Goal: Transaction & Acquisition: Obtain resource

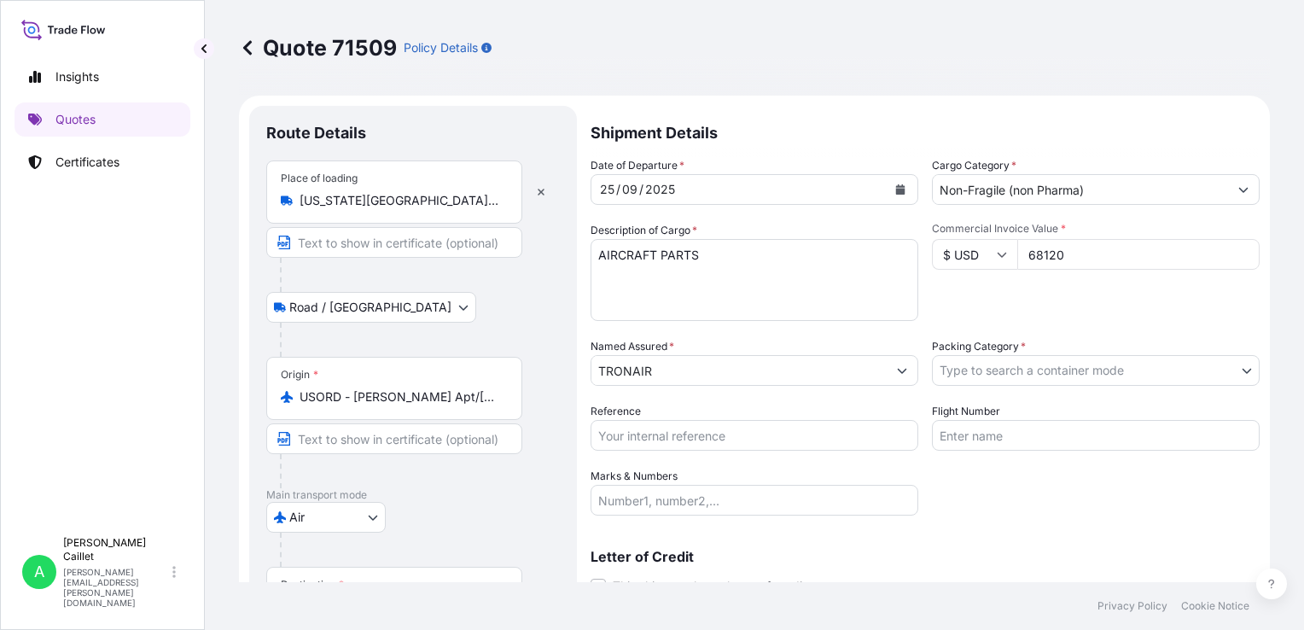
select select "Road / [GEOGRAPHIC_DATA]"
select select "Air"
select select "Road / [GEOGRAPHIC_DATA]"
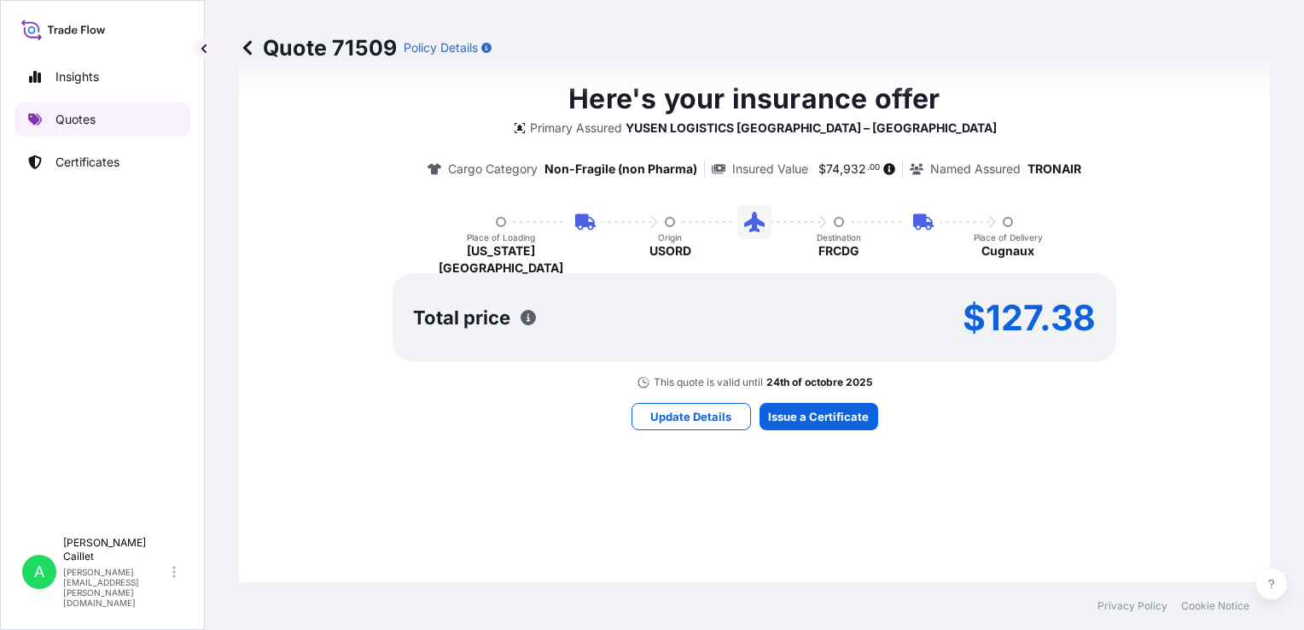
click at [66, 120] on p "Quotes" at bounding box center [75, 119] width 40 height 17
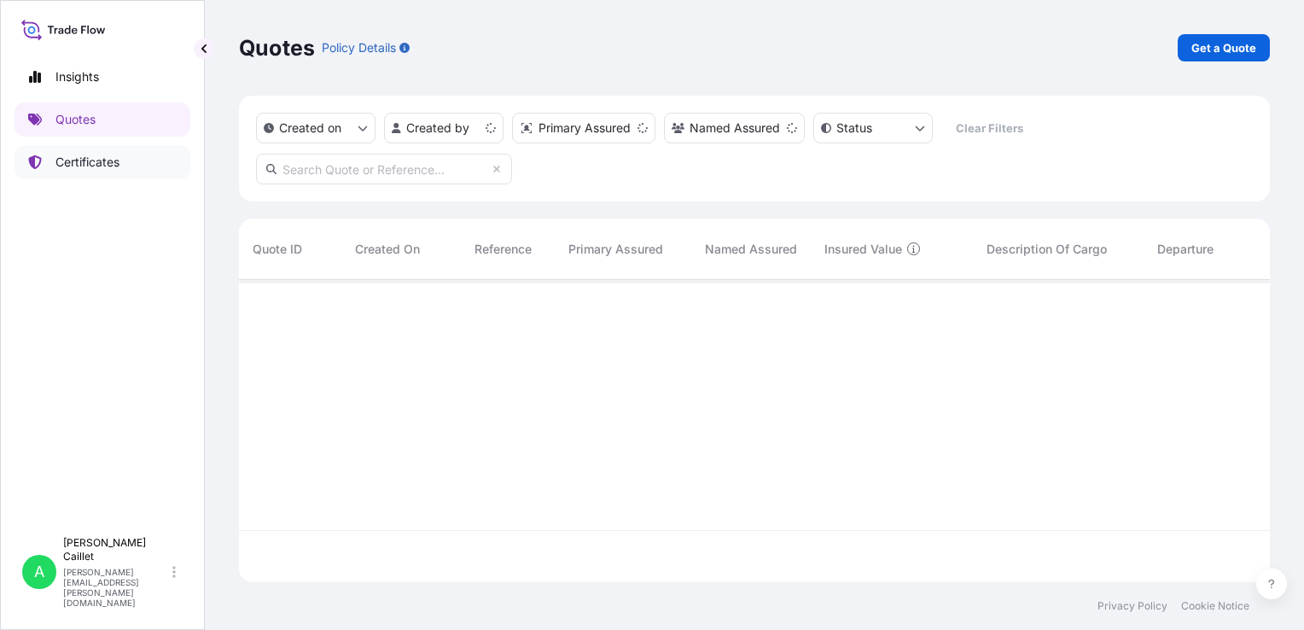
scroll to position [299, 1017]
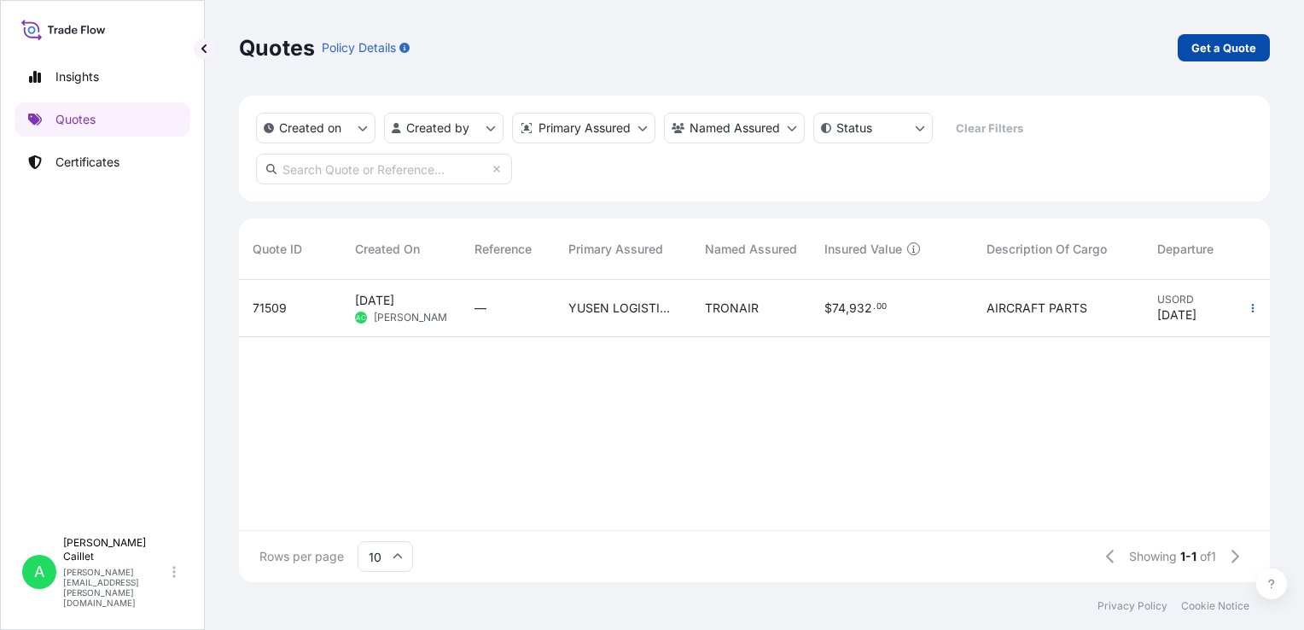
click at [1210, 53] on p "Get a Quote" at bounding box center [1224, 47] width 65 height 17
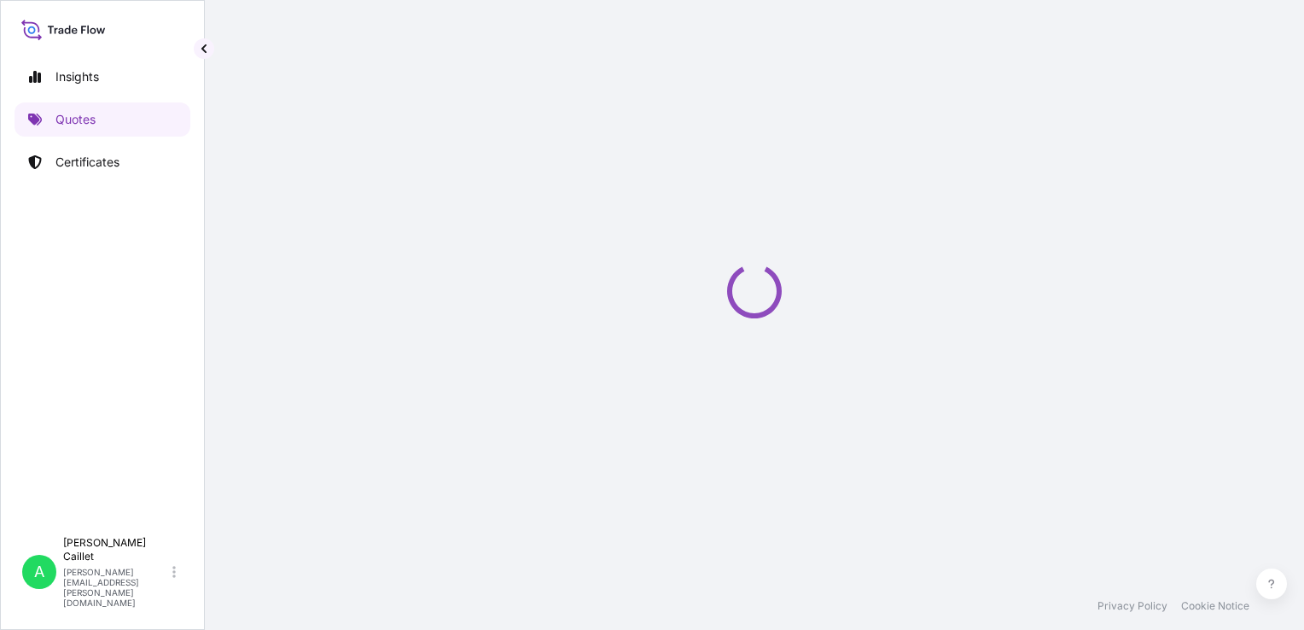
scroll to position [27, 0]
select select "Road / [GEOGRAPHIC_DATA]"
select select "Sea"
select select "21"
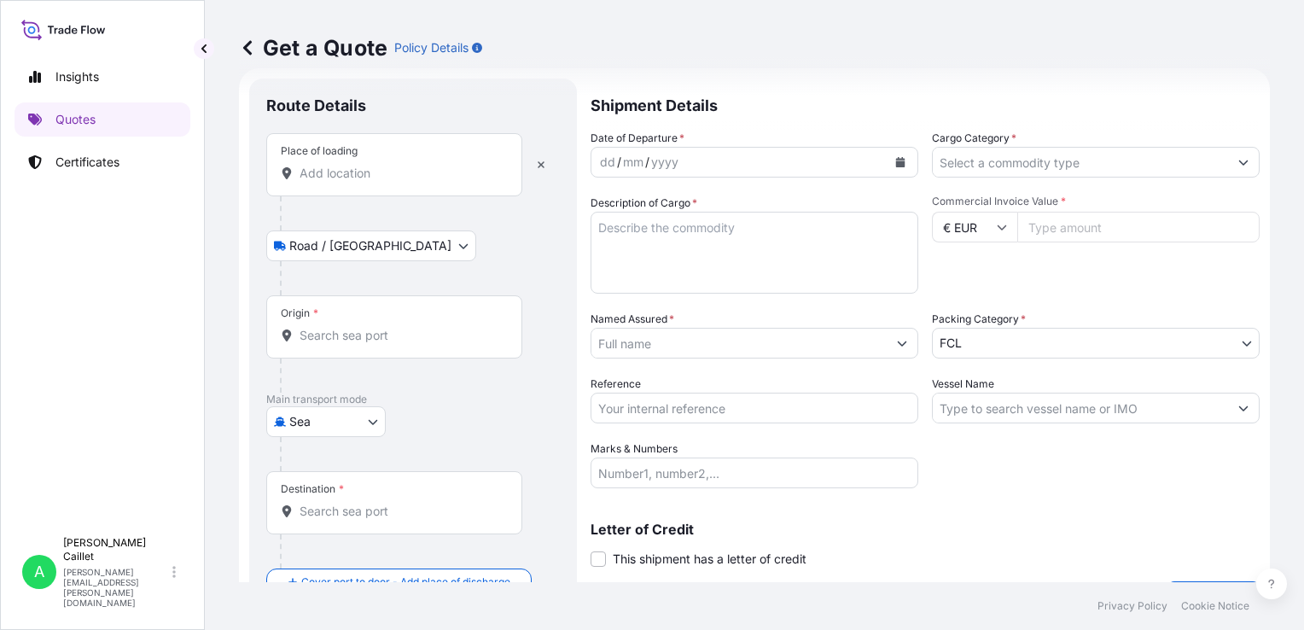
click at [347, 182] on div "Place of loading" at bounding box center [394, 164] width 256 height 63
click at [347, 182] on input "Place of loading" at bounding box center [400, 173] width 201 height 17
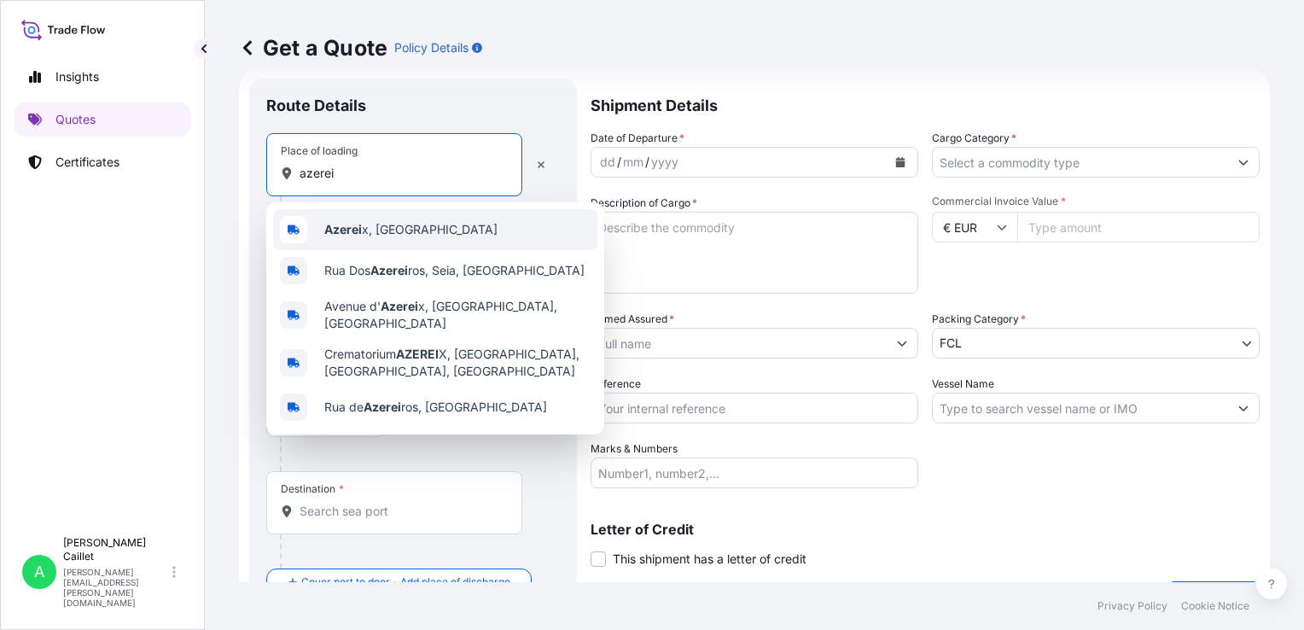
click at [339, 236] on b "Azerei" at bounding box center [343, 229] width 38 height 15
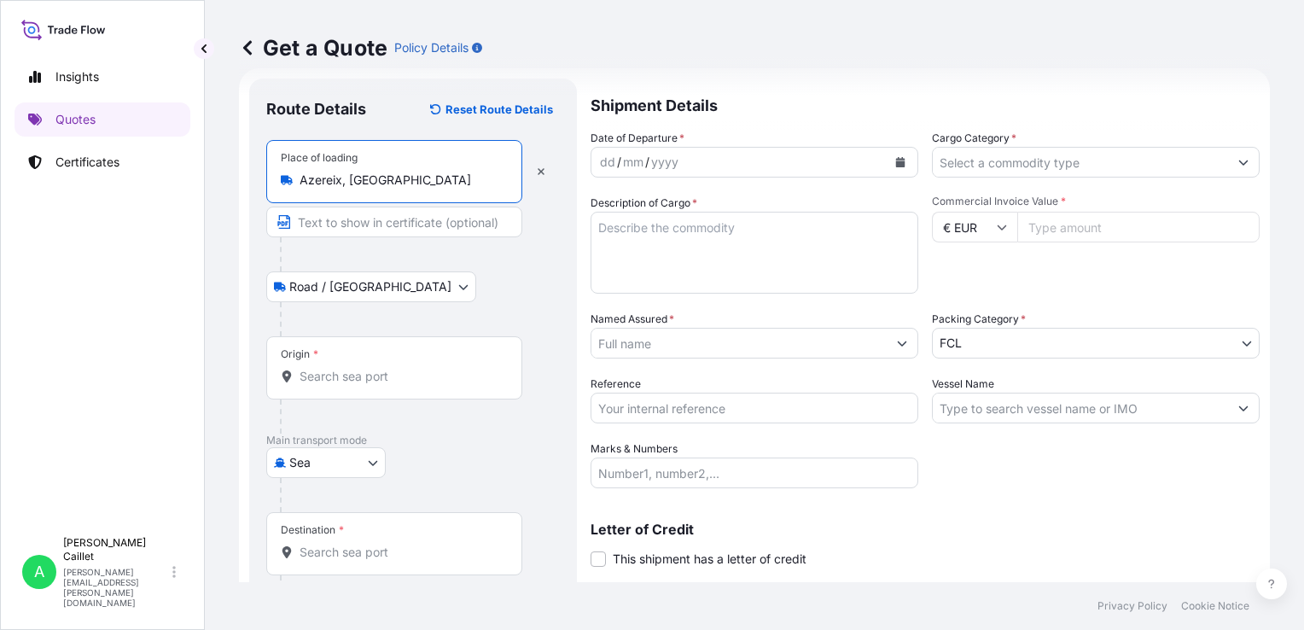
type input "Azereix, [GEOGRAPHIC_DATA]"
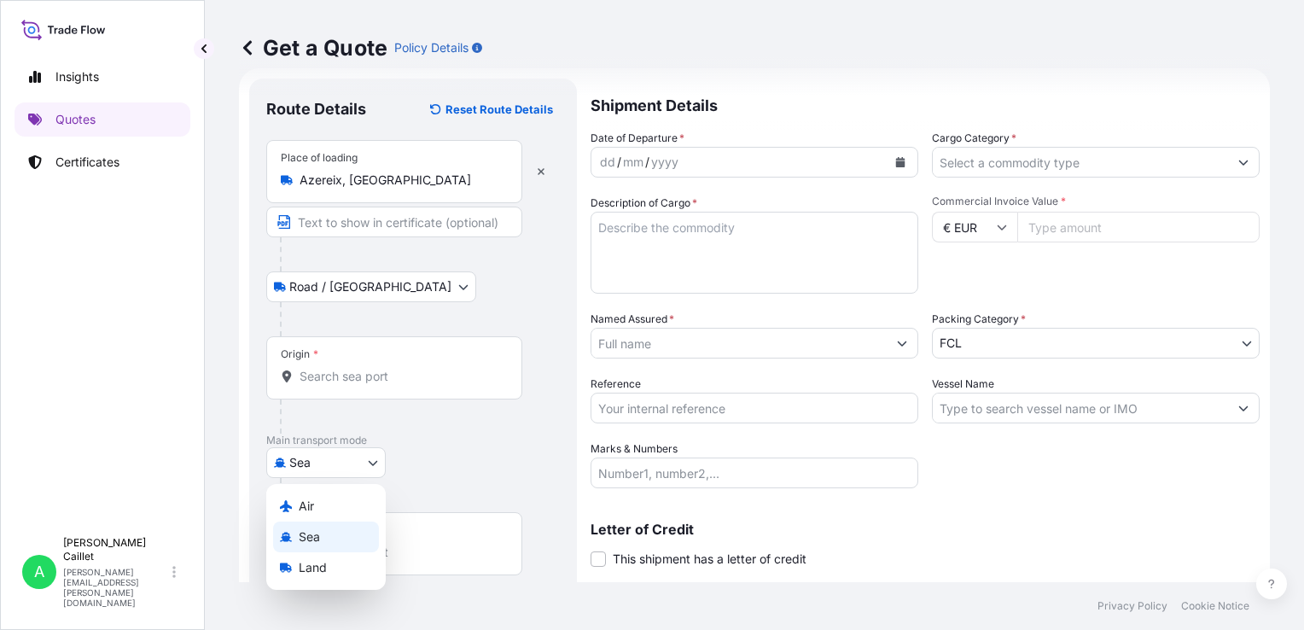
click at [324, 472] on body "0 options available. 5 options available. Insights Quotes Certificates A [PERSO…" at bounding box center [652, 315] width 1304 height 630
click at [304, 504] on span "Air" at bounding box center [306, 506] width 15 height 17
select select "Air"
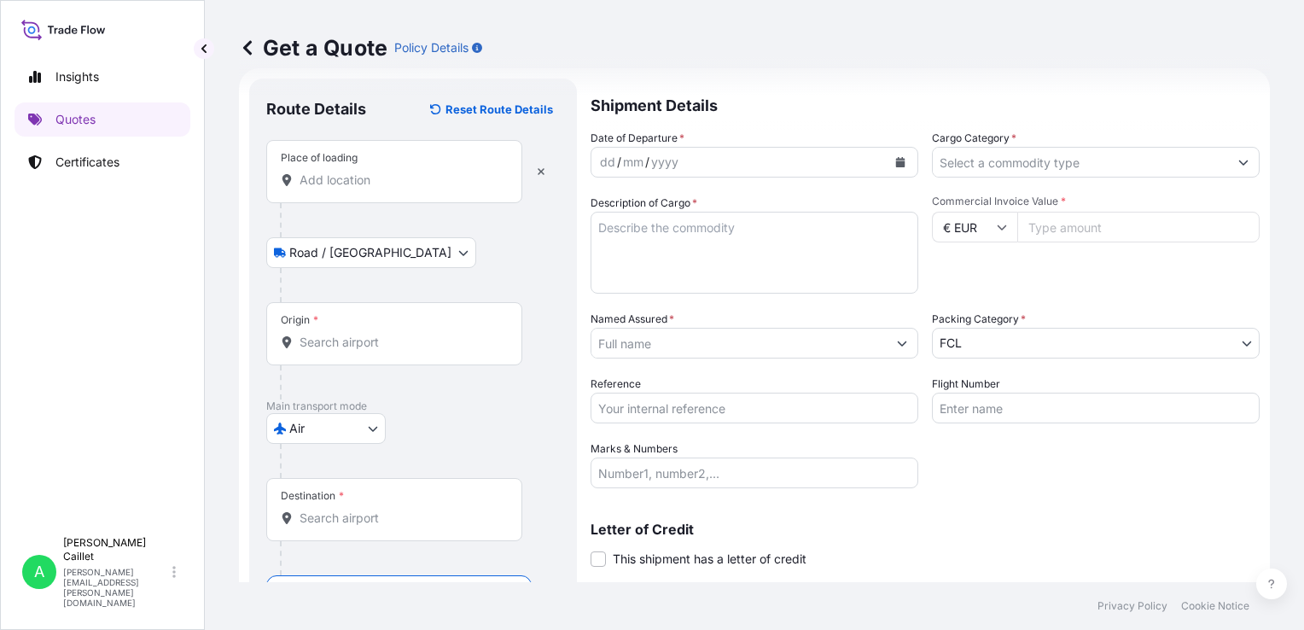
click at [365, 189] on div "Place of loading" at bounding box center [394, 171] width 256 height 63
click at [365, 189] on input "Place of loading" at bounding box center [400, 180] width 201 height 17
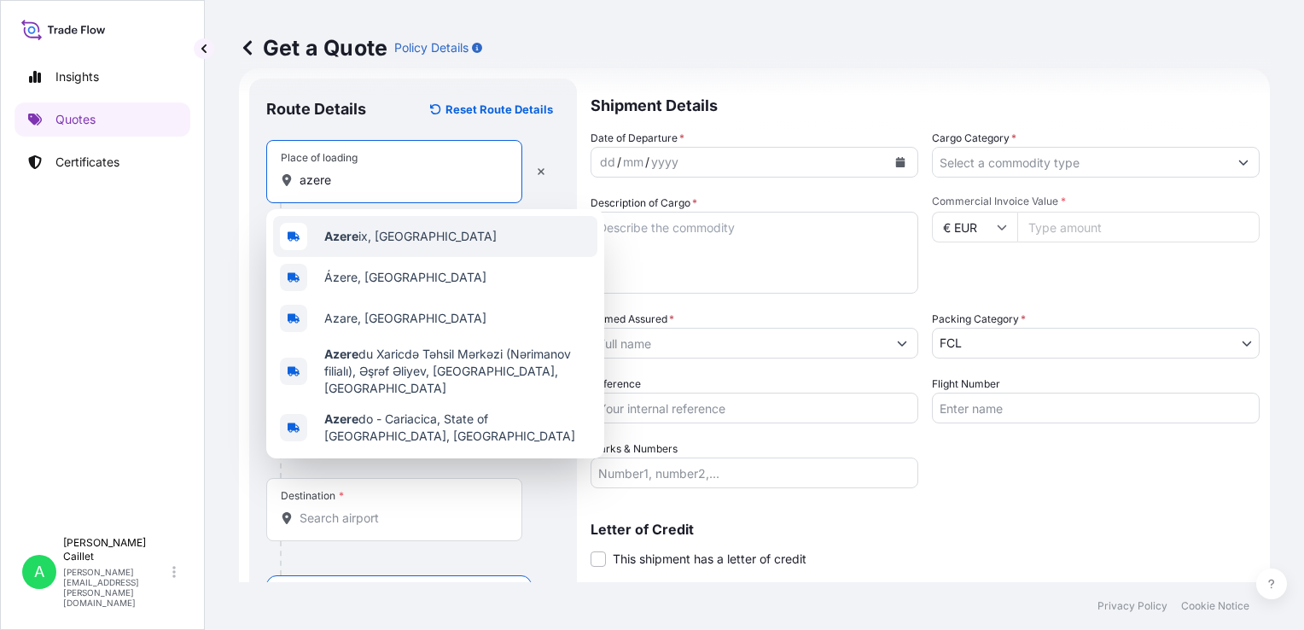
click at [350, 237] on b "Azere" at bounding box center [341, 236] width 34 height 15
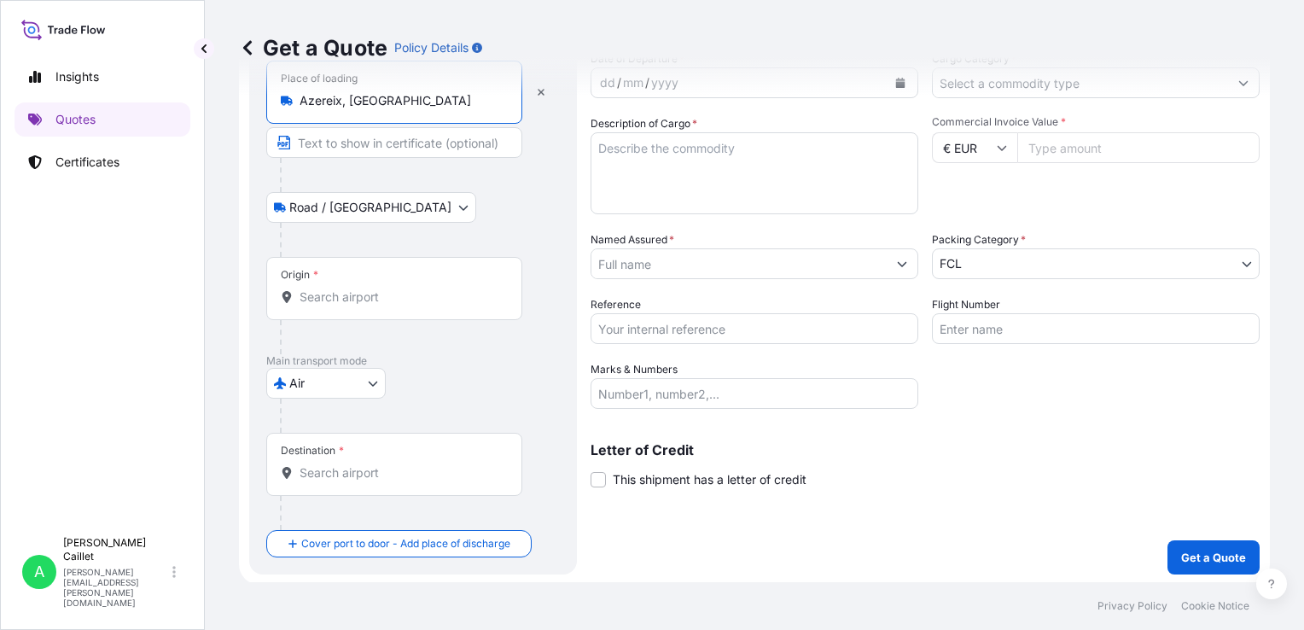
scroll to position [108, 0]
type input "Azereix, [GEOGRAPHIC_DATA]"
click at [335, 306] on div "Origin *" at bounding box center [394, 287] width 256 height 63
click at [335, 305] on input "Origin *" at bounding box center [400, 296] width 201 height 17
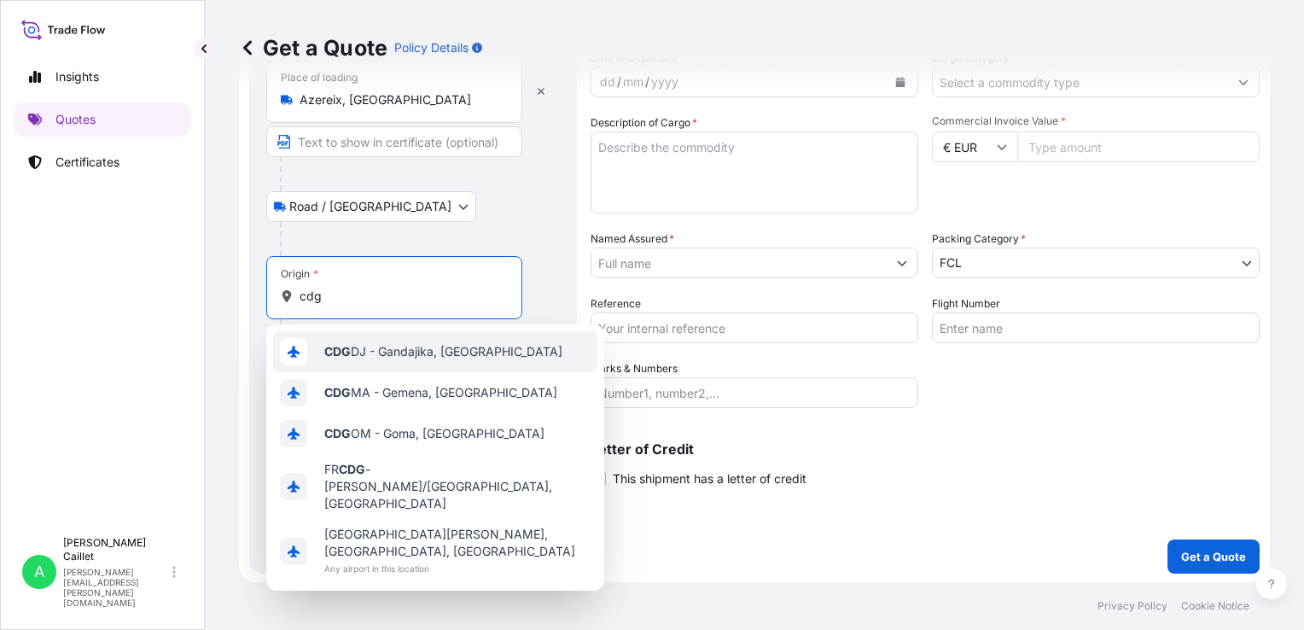
click at [335, 352] on b "CDG" at bounding box center [337, 351] width 26 height 15
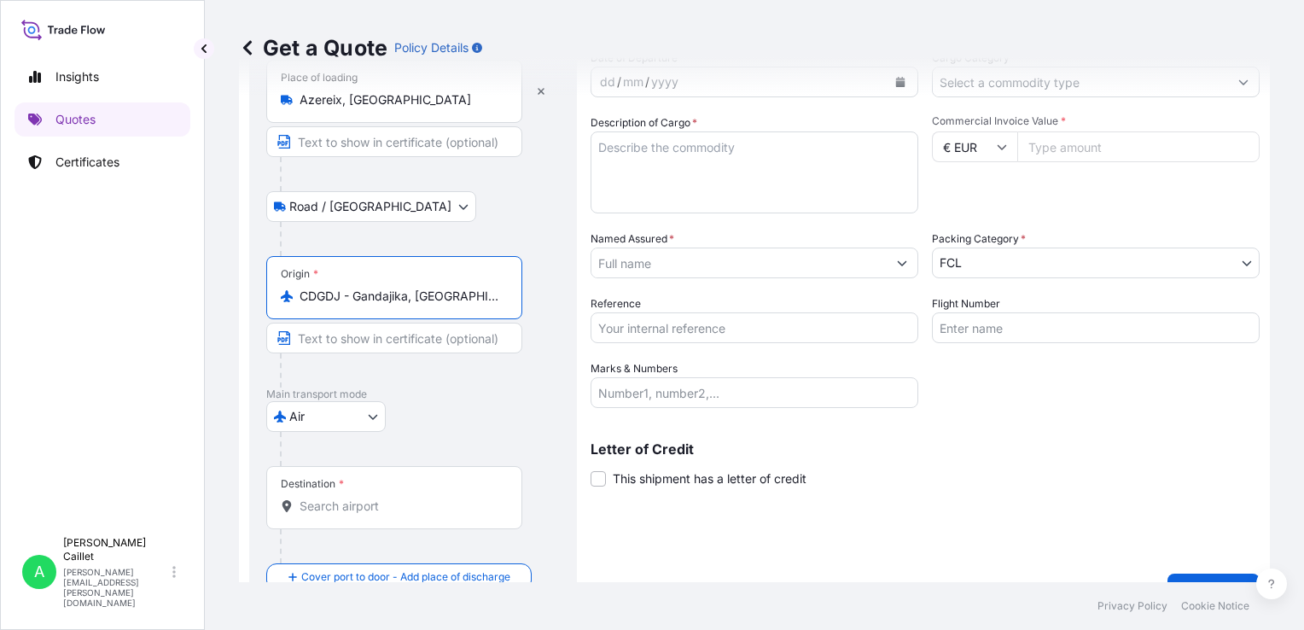
scroll to position [0, 87]
drag, startPoint x: 308, startPoint y: 299, endPoint x: 586, endPoint y: 306, distance: 278.3
click at [597, 293] on form "Route Details Reset Route Details Place of loading Azereix, [GEOGRAPHIC_DATA] R…" at bounding box center [754, 303] width 1031 height 630
type input "FRCDG - [PERSON_NAME]/[GEOGRAPHIC_DATA], [GEOGRAPHIC_DATA]"
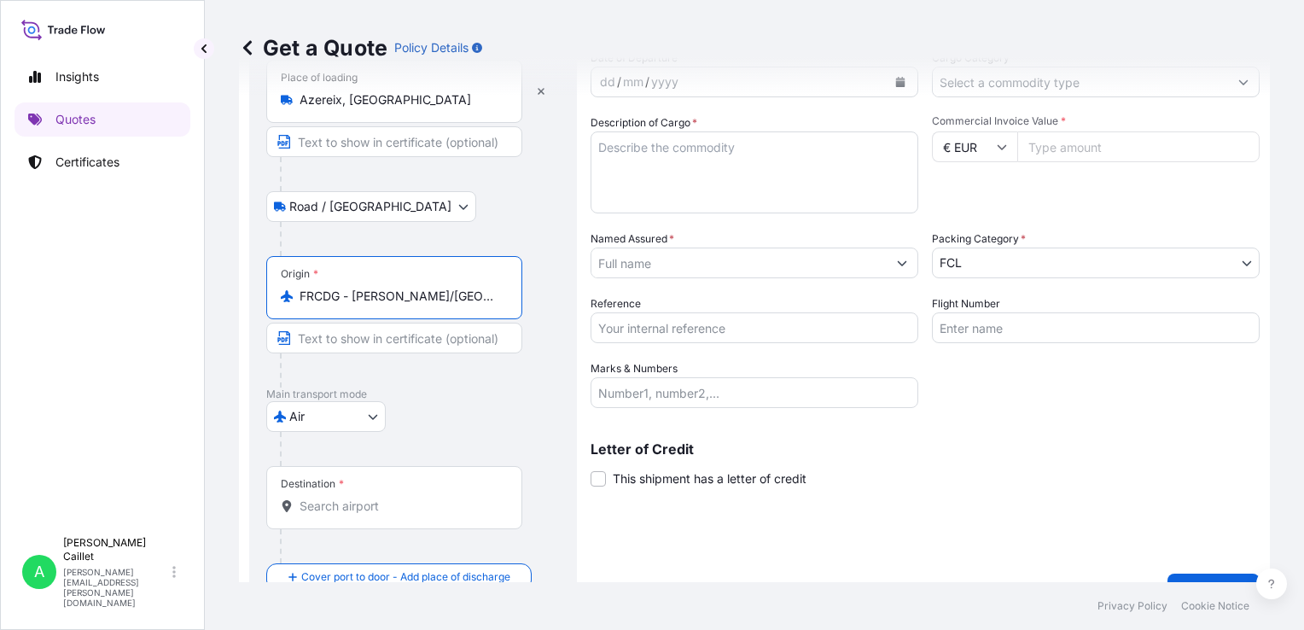
click at [326, 500] on input "Destination *" at bounding box center [400, 506] width 201 height 17
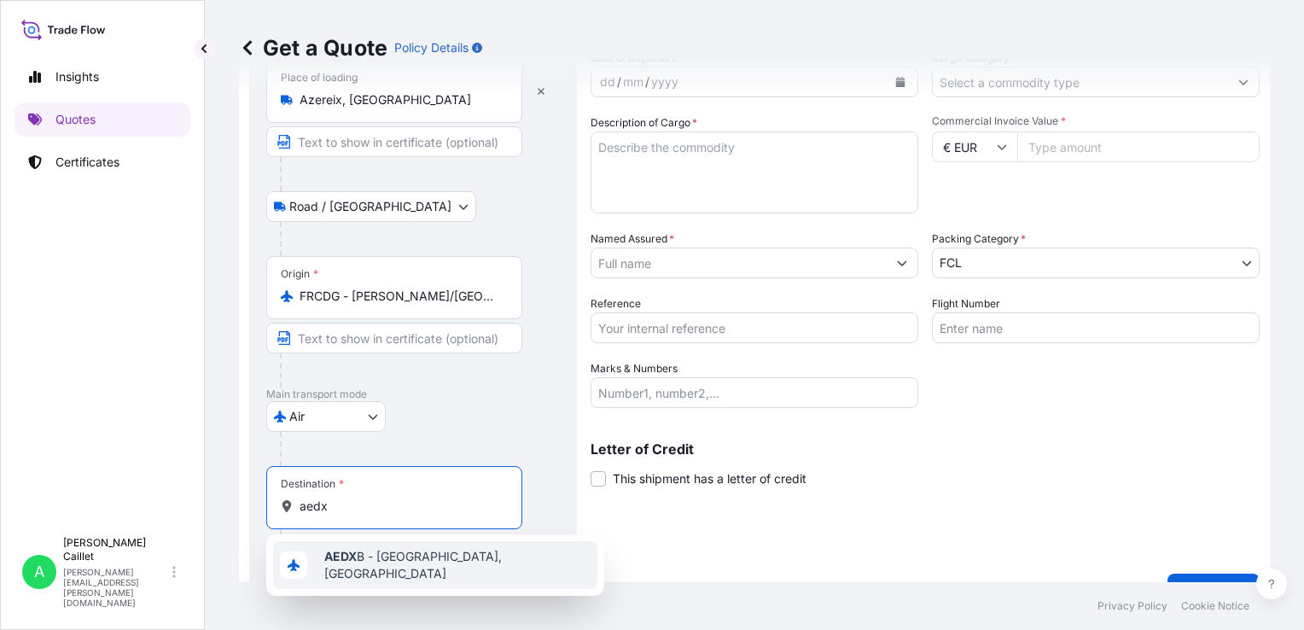
click at [339, 576] on div "AEDX B - [GEOGRAPHIC_DATA], [GEOGRAPHIC_DATA]" at bounding box center [435, 565] width 324 height 48
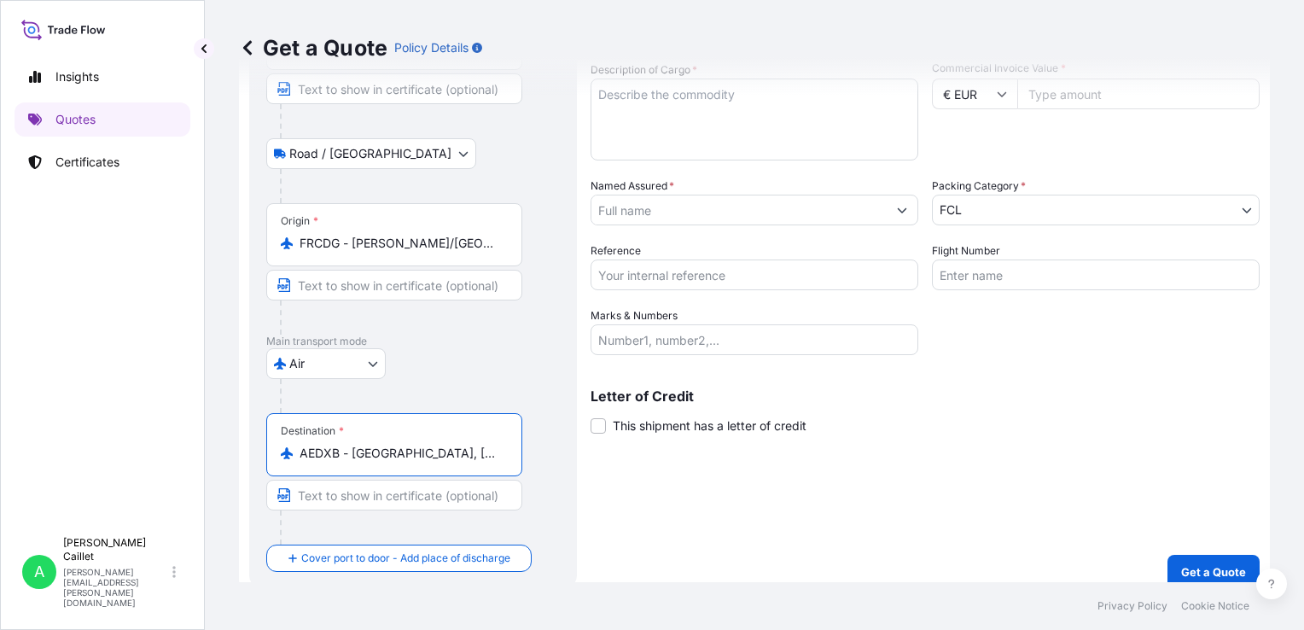
scroll to position [176, 0]
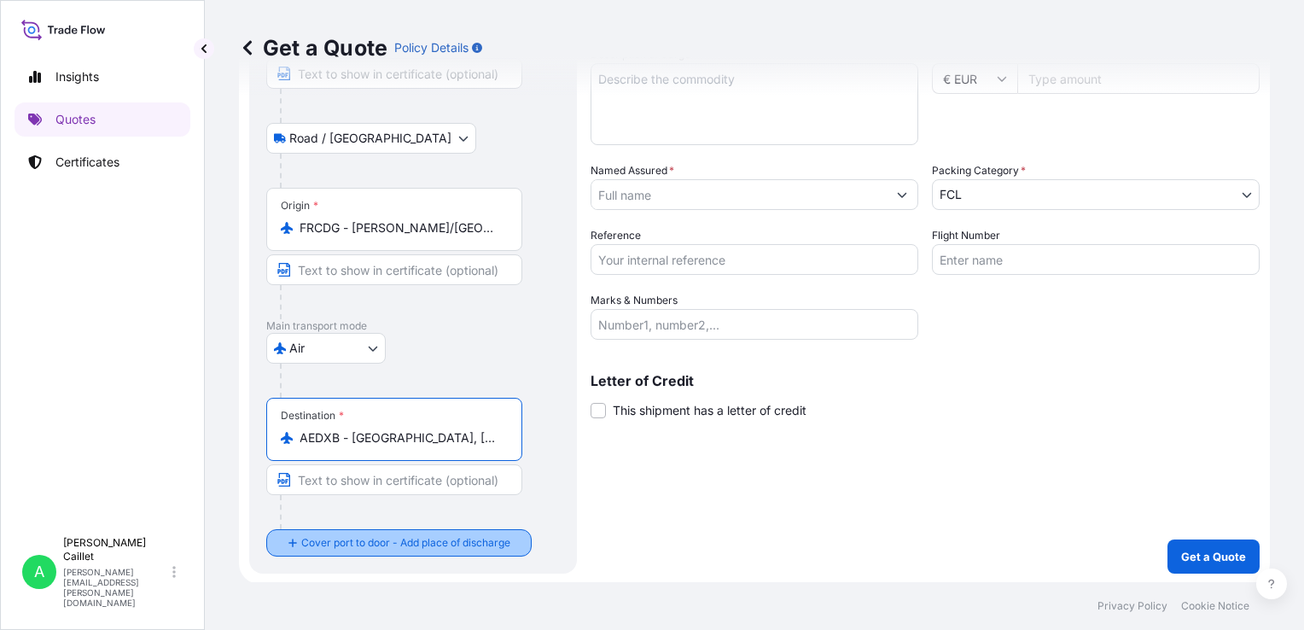
type input "AEDXB - [GEOGRAPHIC_DATA], [GEOGRAPHIC_DATA]"
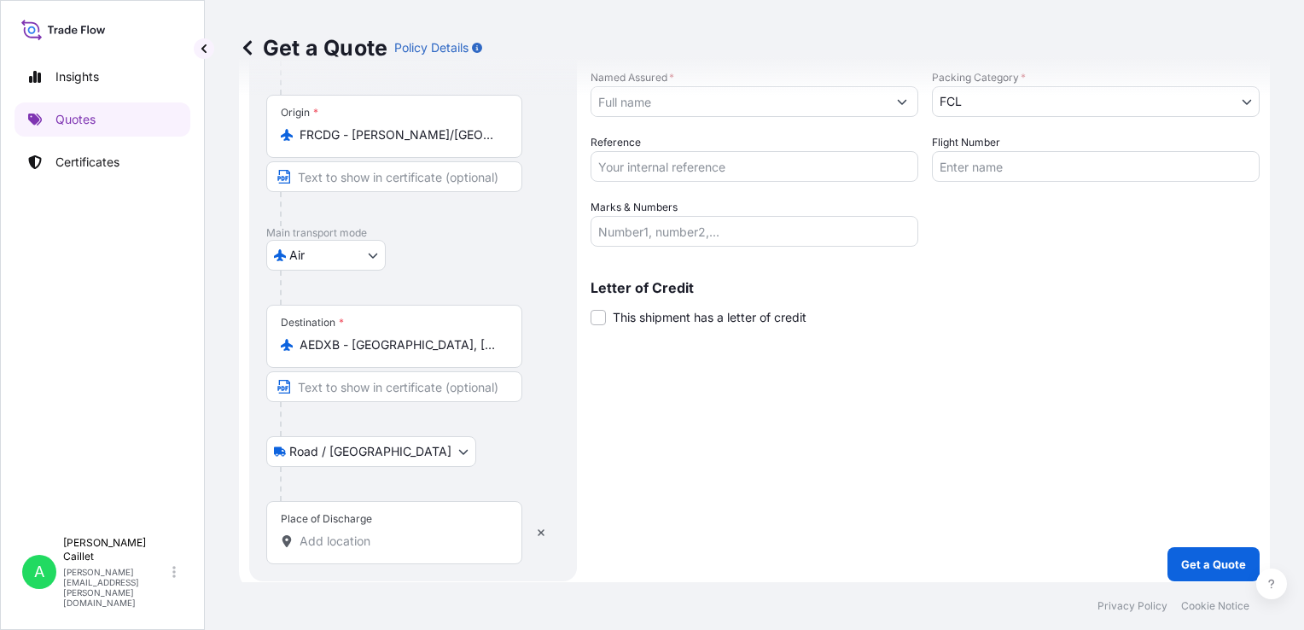
scroll to position [277, 0]
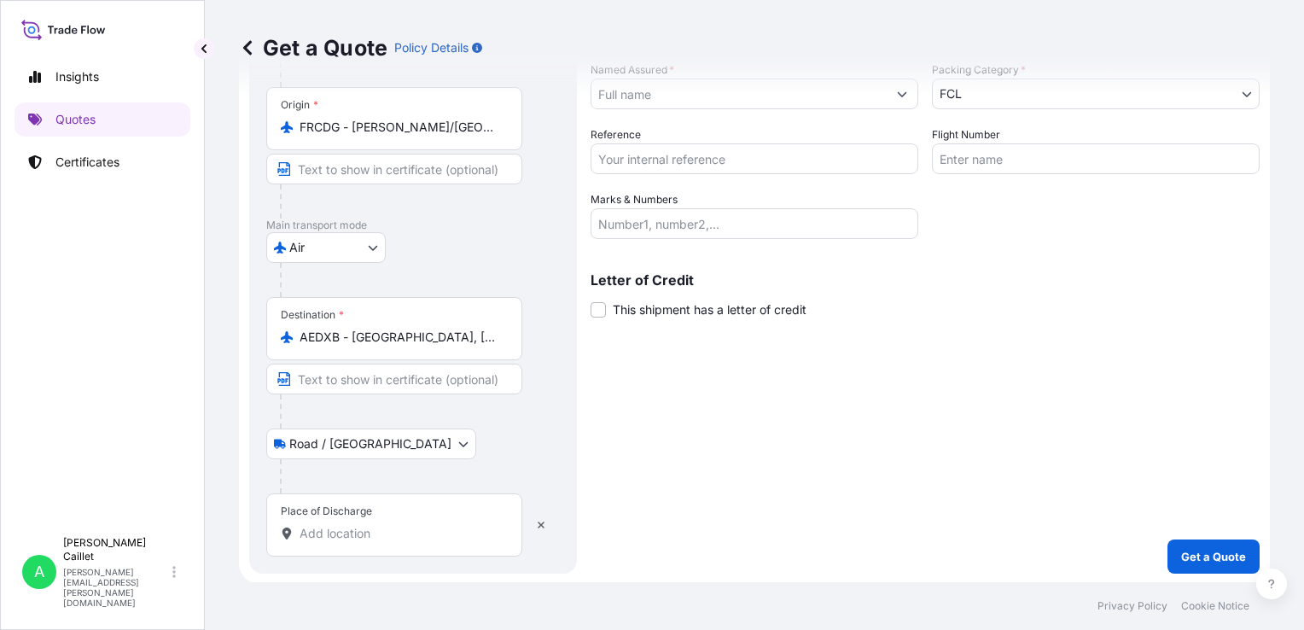
click at [346, 518] on div "Place of Discharge" at bounding box center [394, 524] width 256 height 63
click at [346, 525] on input "Place of Discharge" at bounding box center [400, 533] width 201 height 17
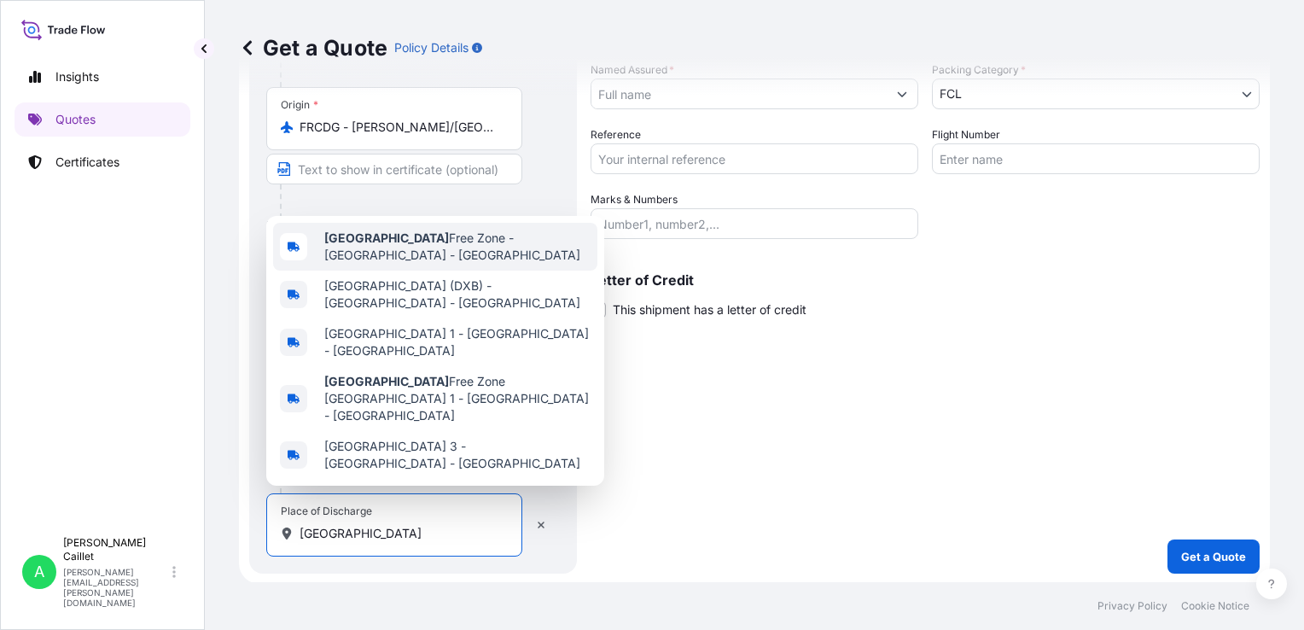
click at [357, 264] on span "[GEOGRAPHIC_DATA] [GEOGRAPHIC_DATA] - [GEOGRAPHIC_DATA] - [GEOGRAPHIC_DATA]" at bounding box center [457, 247] width 266 height 34
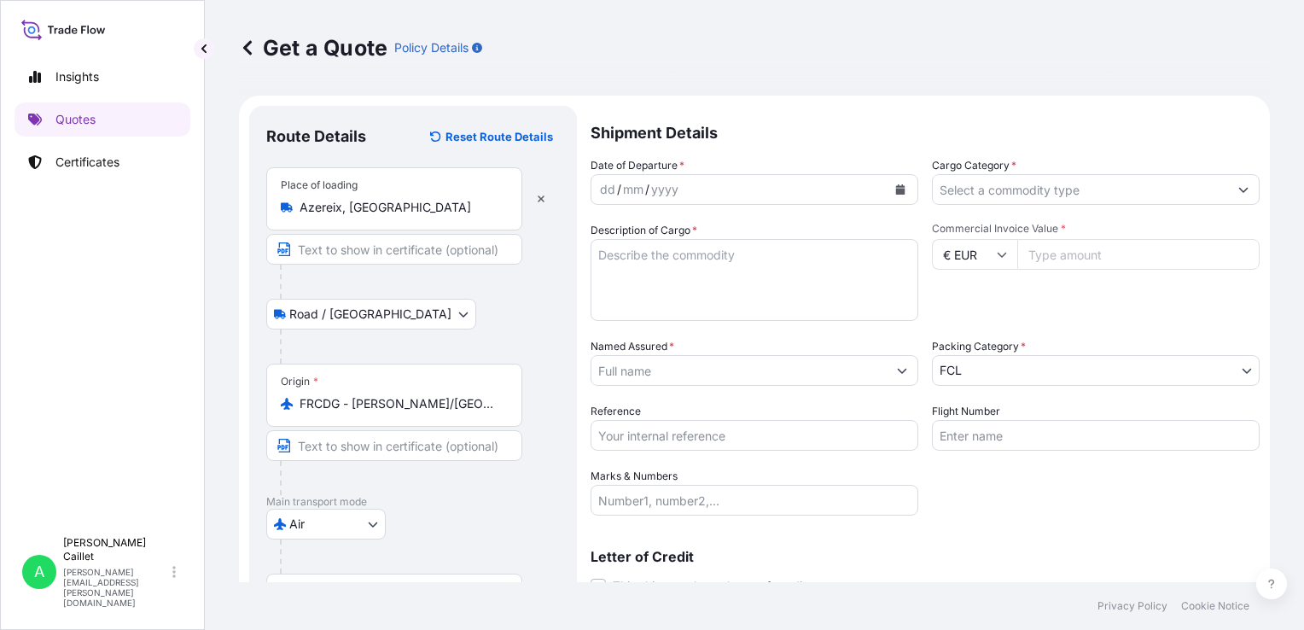
scroll to position [0, 0]
type input "[GEOGRAPHIC_DATA] [GEOGRAPHIC_DATA] - [GEOGRAPHIC_DATA] - [GEOGRAPHIC_DATA]"
click at [600, 192] on div "dd" at bounding box center [607, 189] width 19 height 20
click at [997, 250] on icon at bounding box center [1002, 254] width 10 height 10
click at [972, 369] on div "$ USD" at bounding box center [968, 373] width 72 height 32
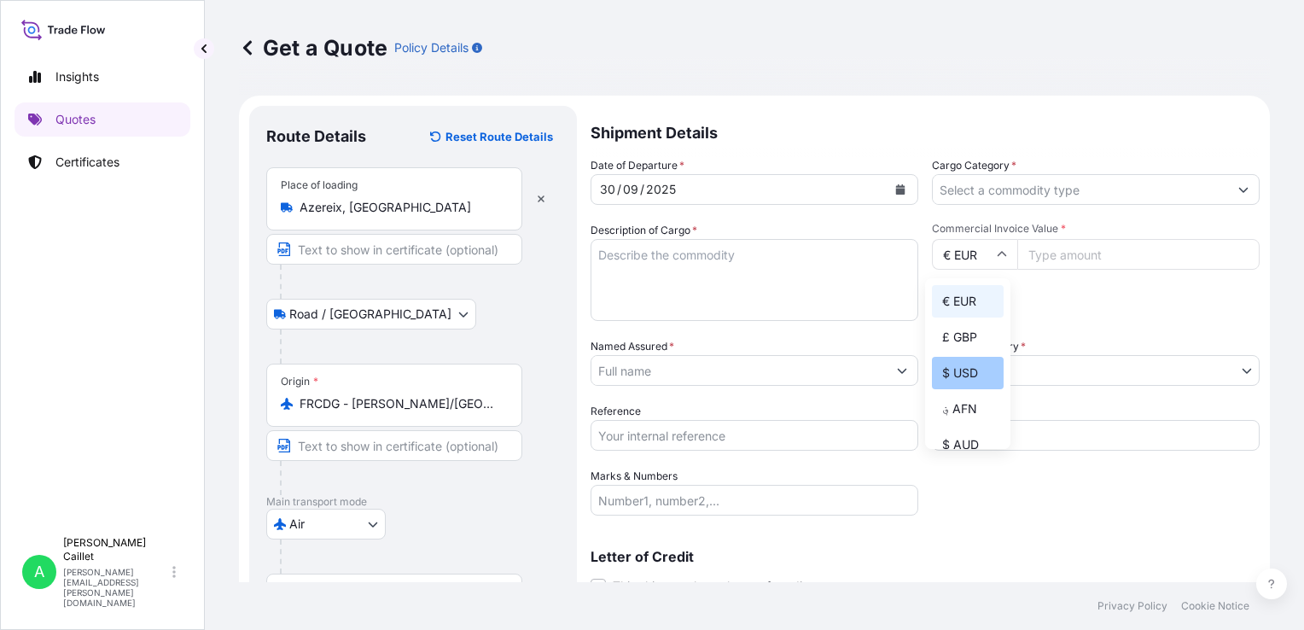
type input "$ USD"
click at [1063, 256] on input "Commercial Invoice Value *" at bounding box center [1138, 254] width 242 height 31
click at [1065, 251] on input "Commercial Invoice Value *" at bounding box center [1138, 254] width 242 height 31
type input "206336"
click at [966, 374] on body "Insights Quotes Certificates A [PERSON_NAME] Caillet [EMAIL_ADDRESS][PERSON_NAM…" at bounding box center [652, 315] width 1304 height 630
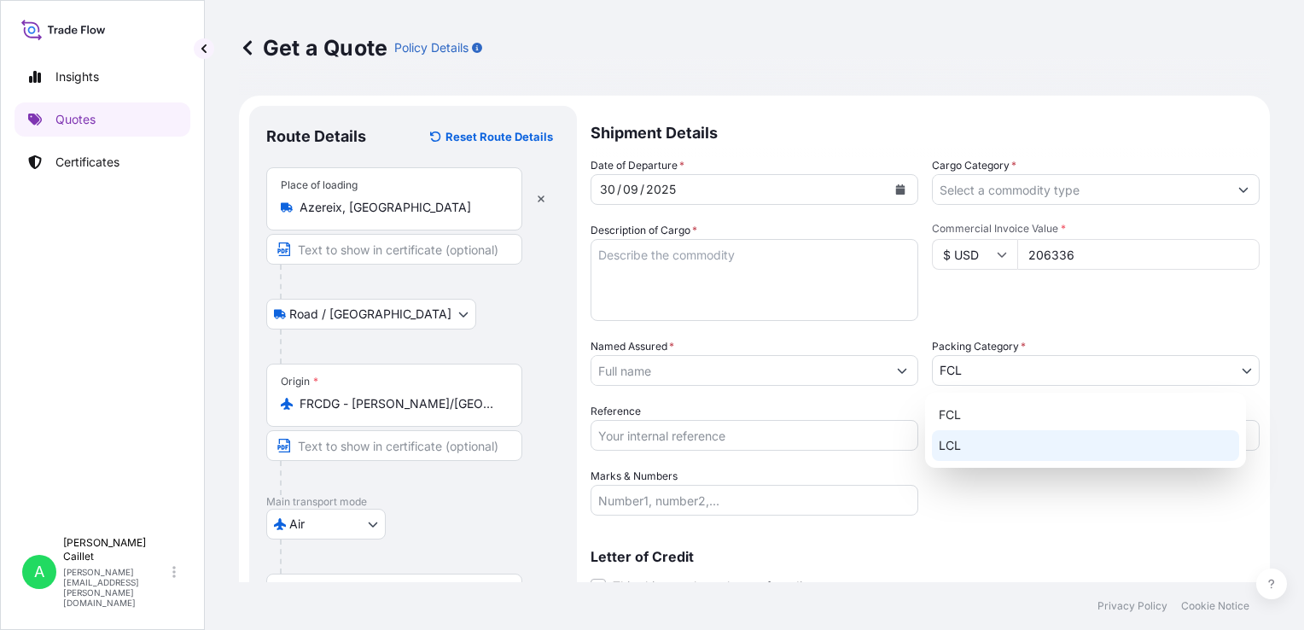
click at [964, 451] on div "LCL" at bounding box center [1085, 445] width 307 height 31
select select "22"
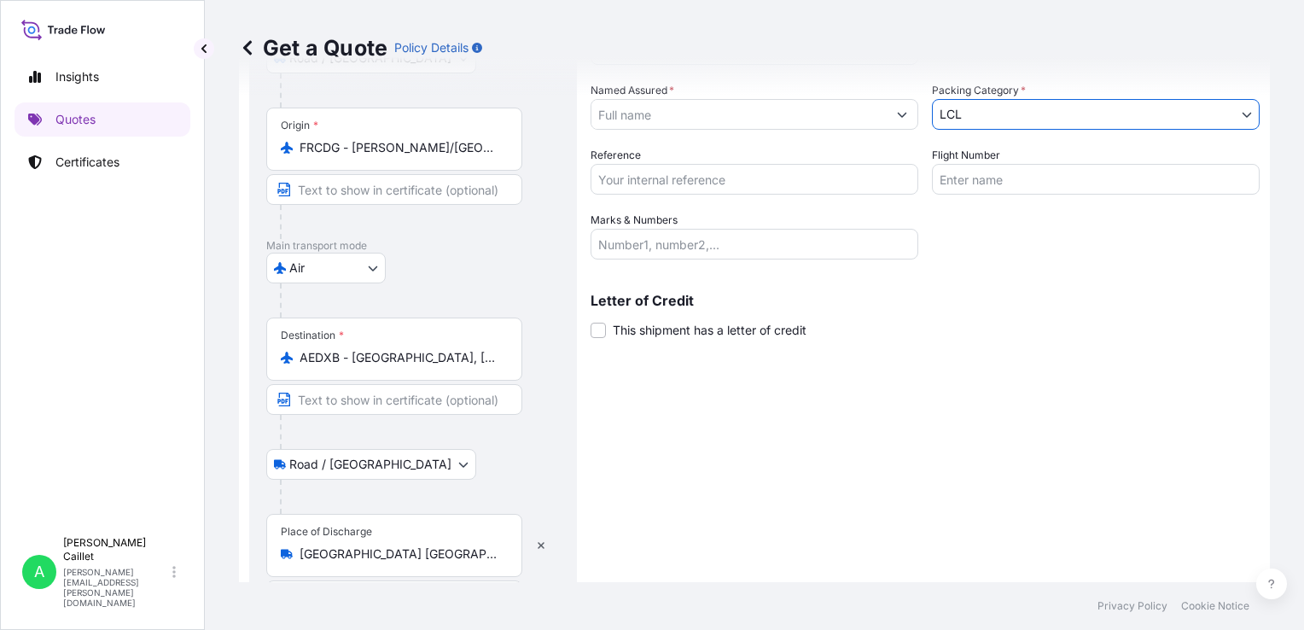
scroll to position [311, 0]
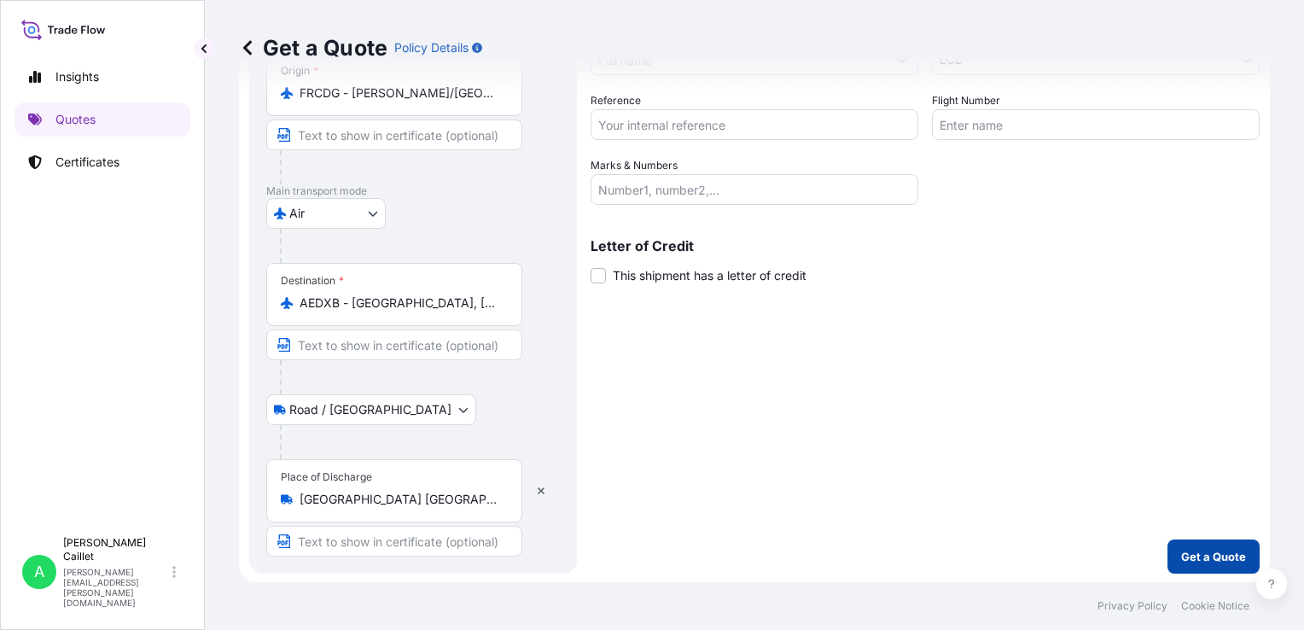
click at [1201, 545] on button "Get a Quote" at bounding box center [1214, 556] width 92 height 34
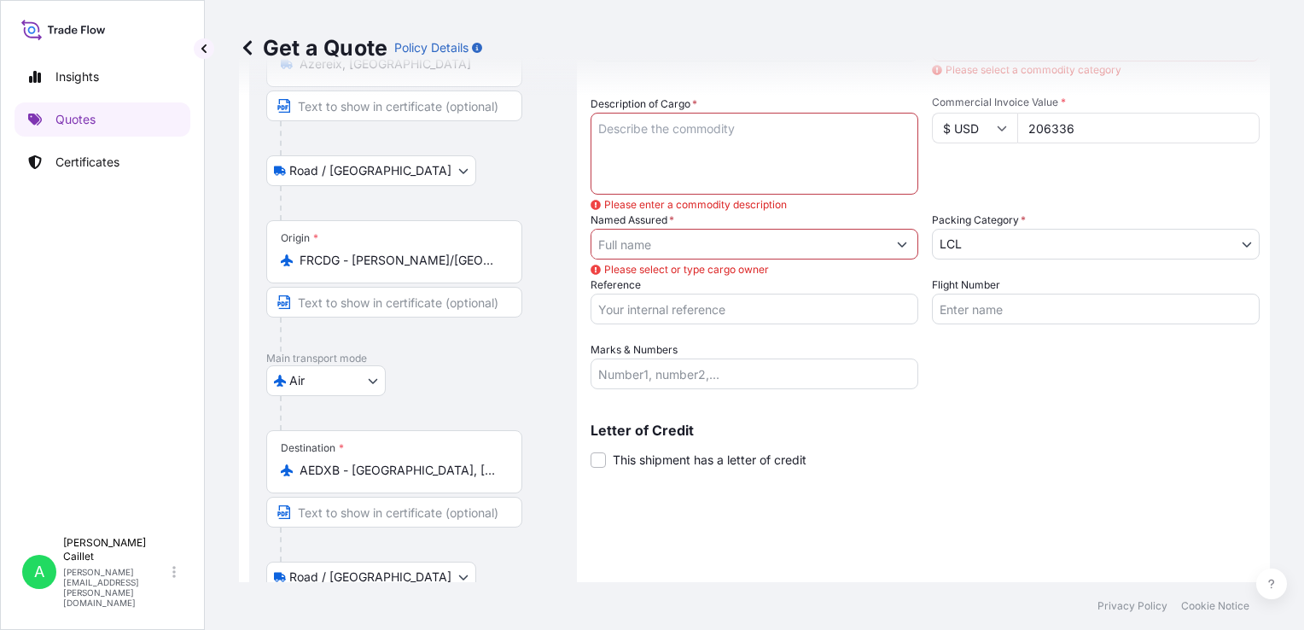
scroll to position [140, 0]
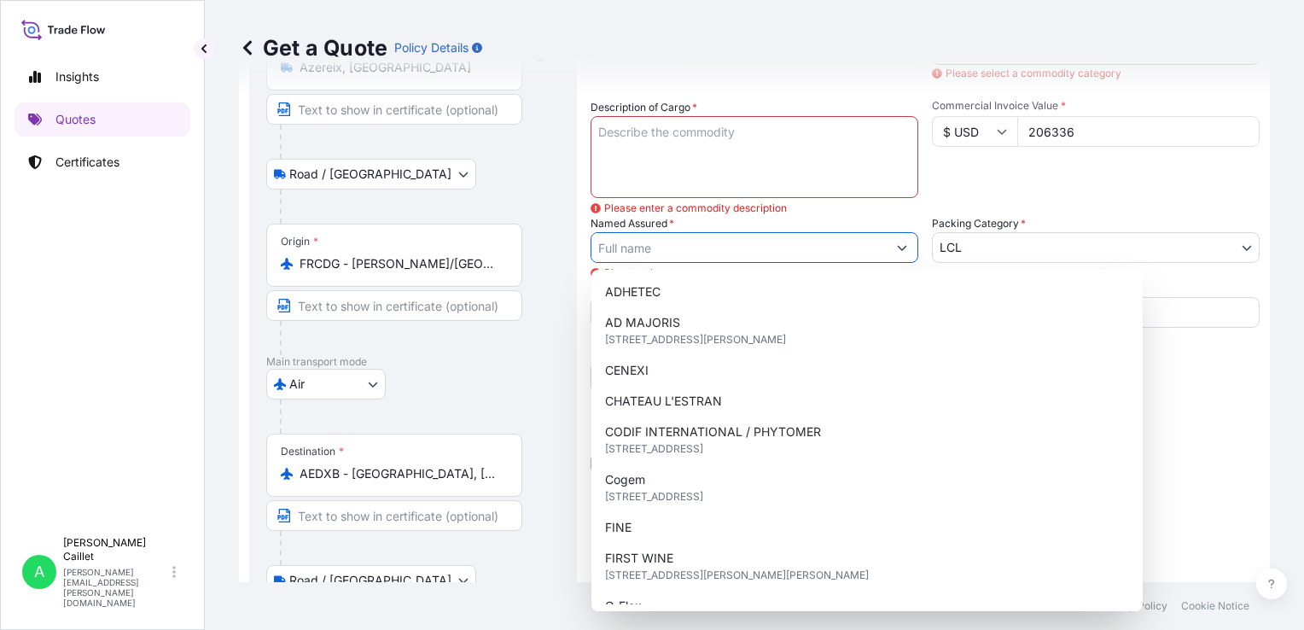
click at [678, 244] on input "Named Assured *" at bounding box center [738, 247] width 295 height 31
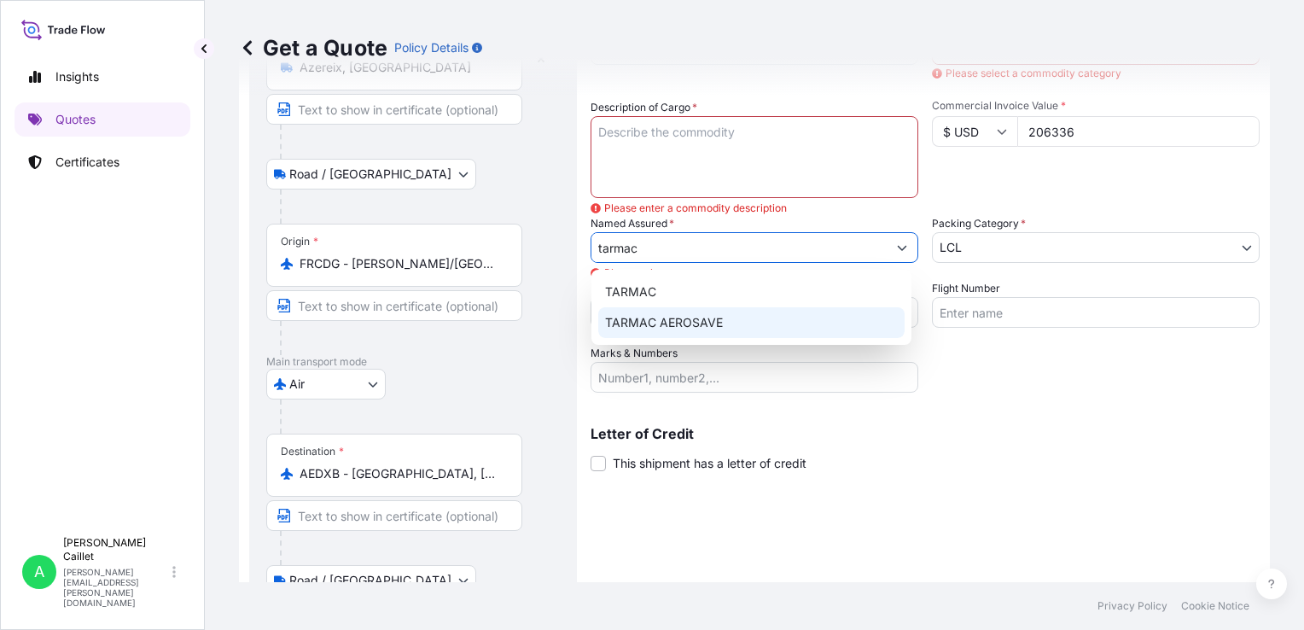
click at [665, 323] on span "TARMAC AEROSAVE" at bounding box center [664, 322] width 118 height 17
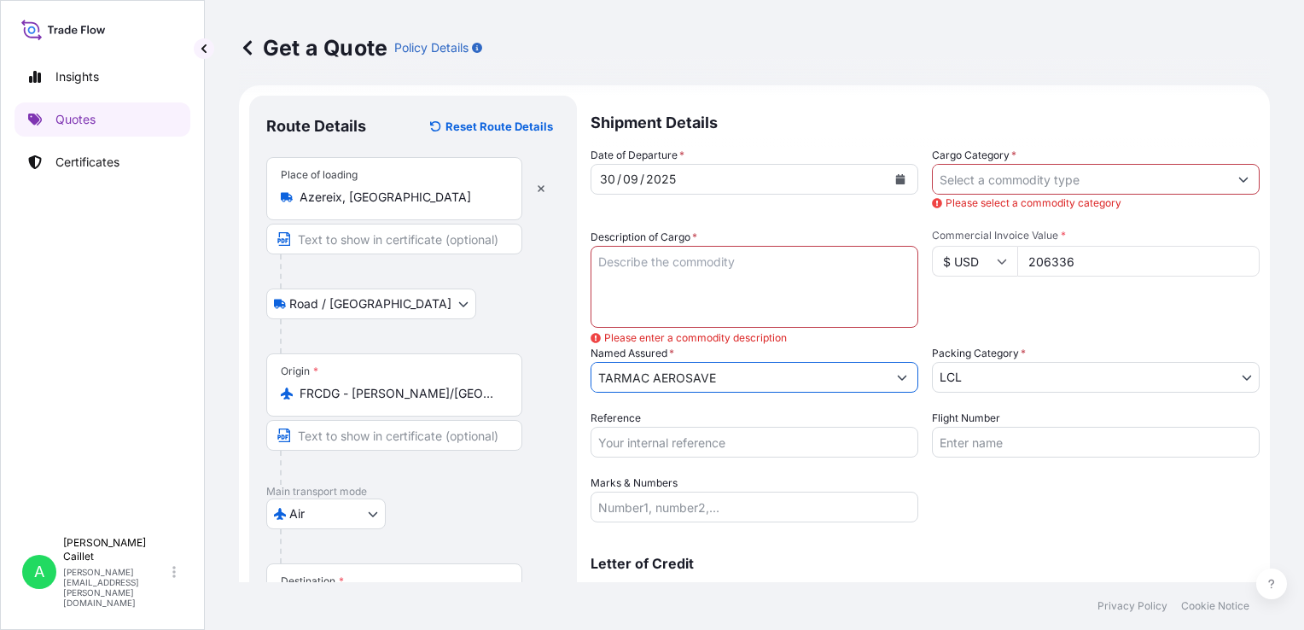
scroll to position [0, 0]
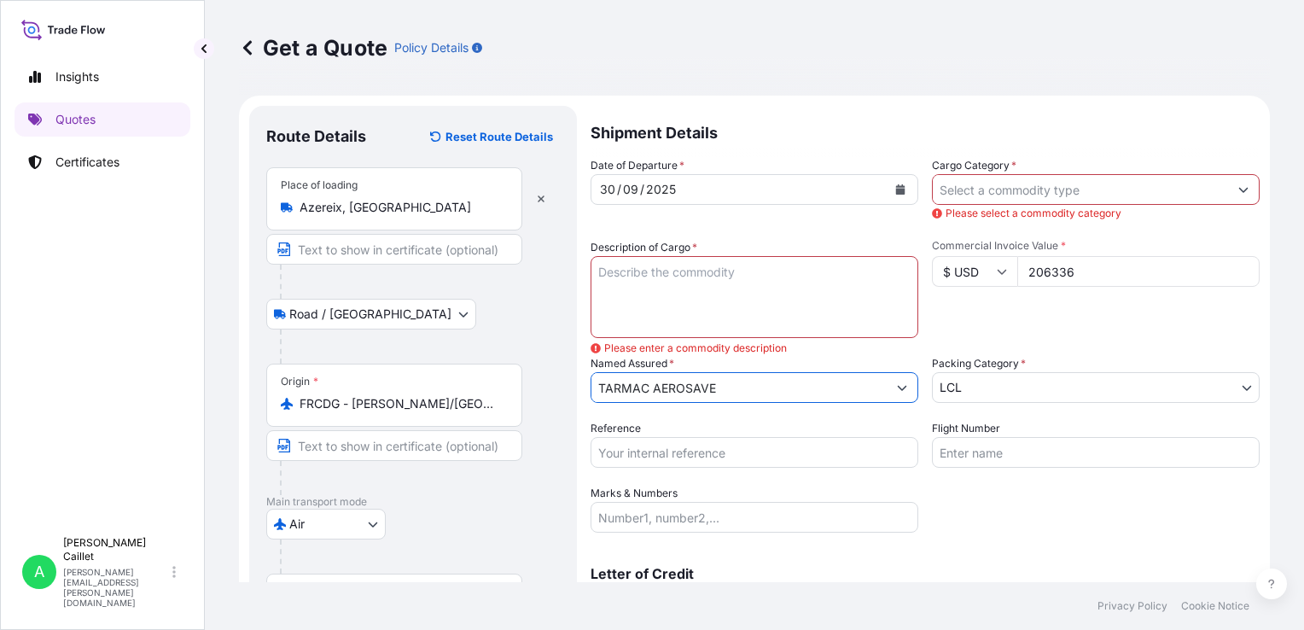
type input "TARMAC AEROSAVE"
click at [967, 198] on input "Cargo Category *" at bounding box center [1080, 189] width 295 height 31
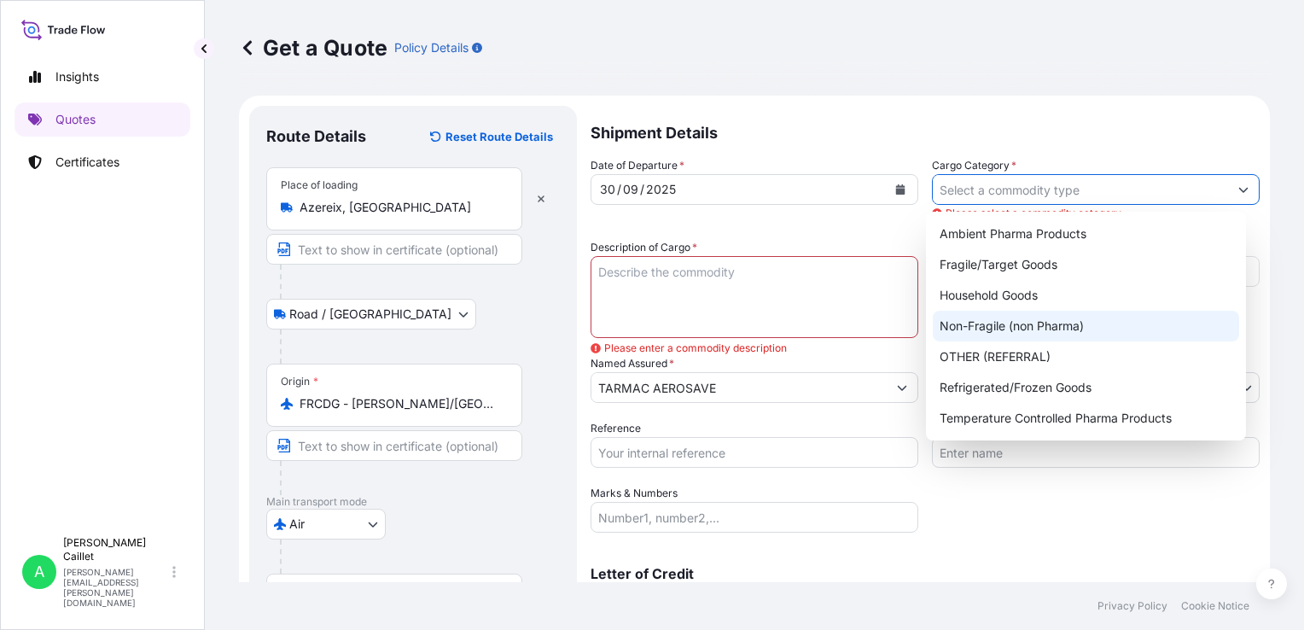
click at [998, 329] on div "Non-Fragile (non Pharma)" at bounding box center [1086, 326] width 306 height 31
type input "Non-Fragile (non Pharma)"
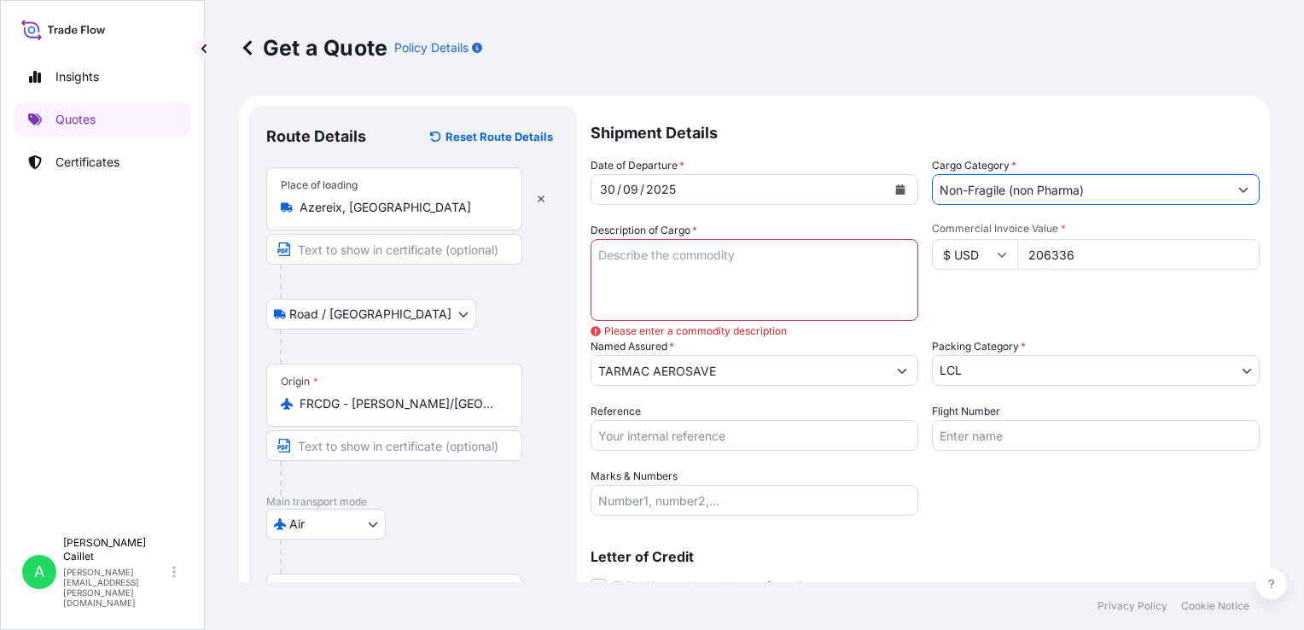
click at [1000, 195] on input "Non-Fragile (non Pharma)" at bounding box center [1080, 189] width 295 height 31
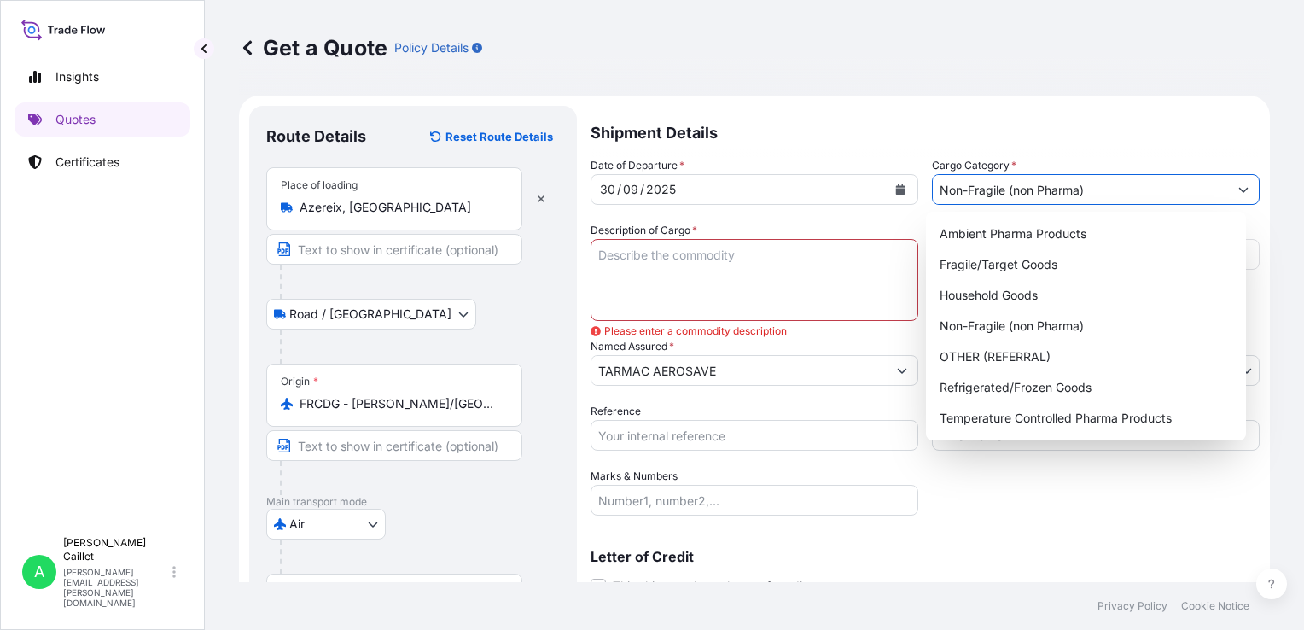
click at [1238, 186] on icon "Show suggestions" at bounding box center [1243, 189] width 10 height 10
click at [1000, 326] on div "Non-Fragile (non Pharma)" at bounding box center [1086, 326] width 306 height 31
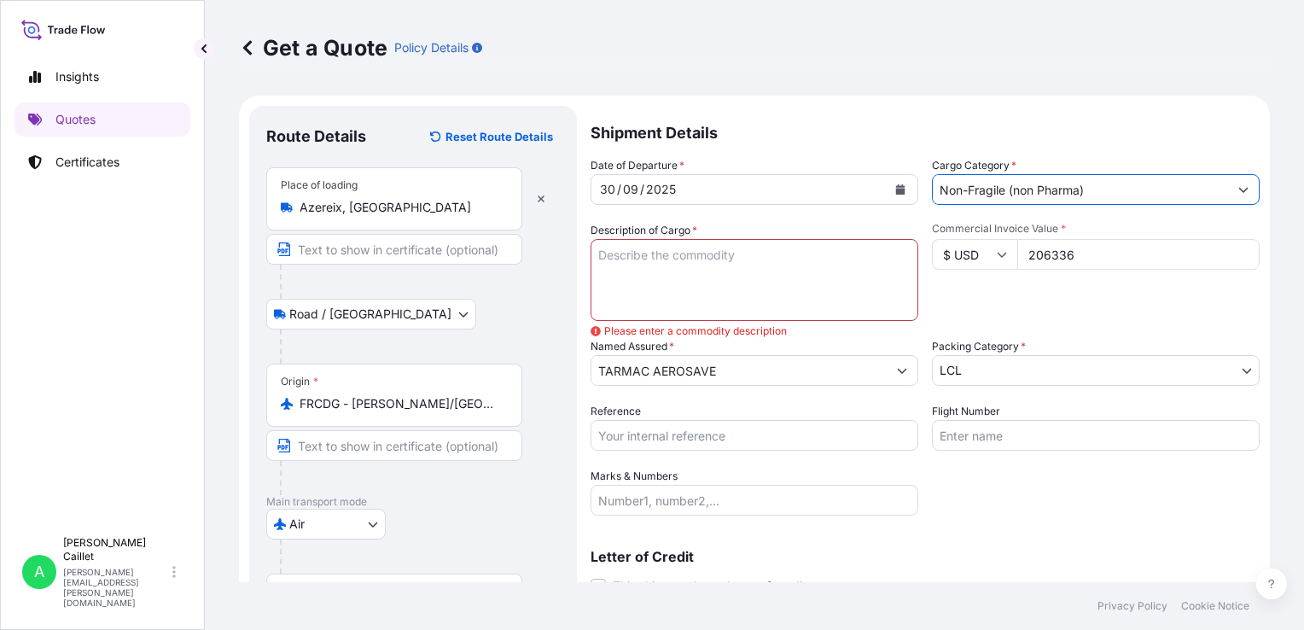
click at [713, 253] on textarea "Description of Cargo *" at bounding box center [755, 280] width 328 height 82
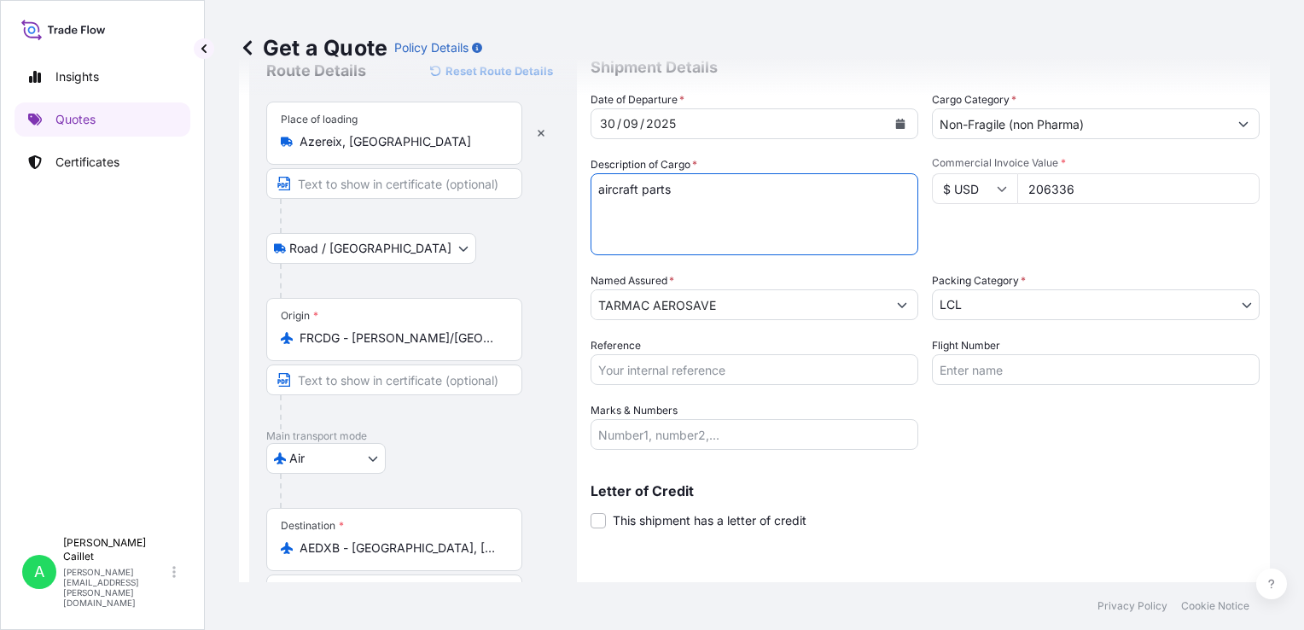
scroll to position [55, 0]
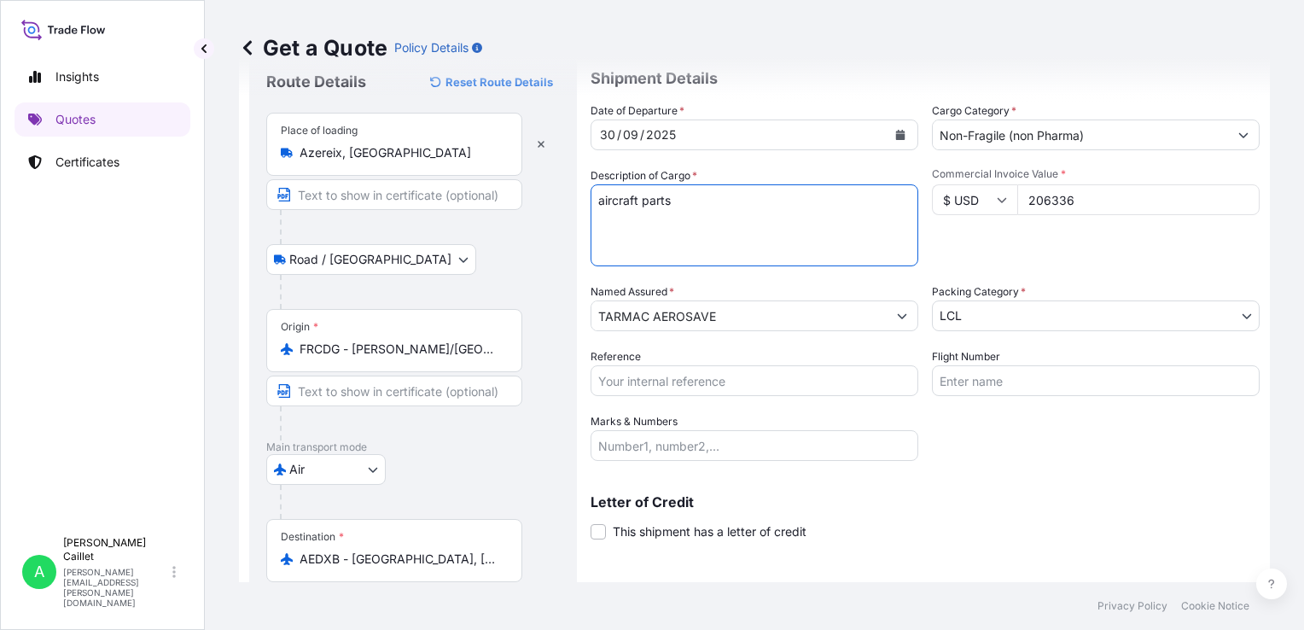
type textarea "aircraft parts"
drag, startPoint x: 1040, startPoint y: 196, endPoint x: 1100, endPoint y: 197, distance: 60.6
click at [1100, 197] on input "206336" at bounding box center [1138, 199] width 242 height 31
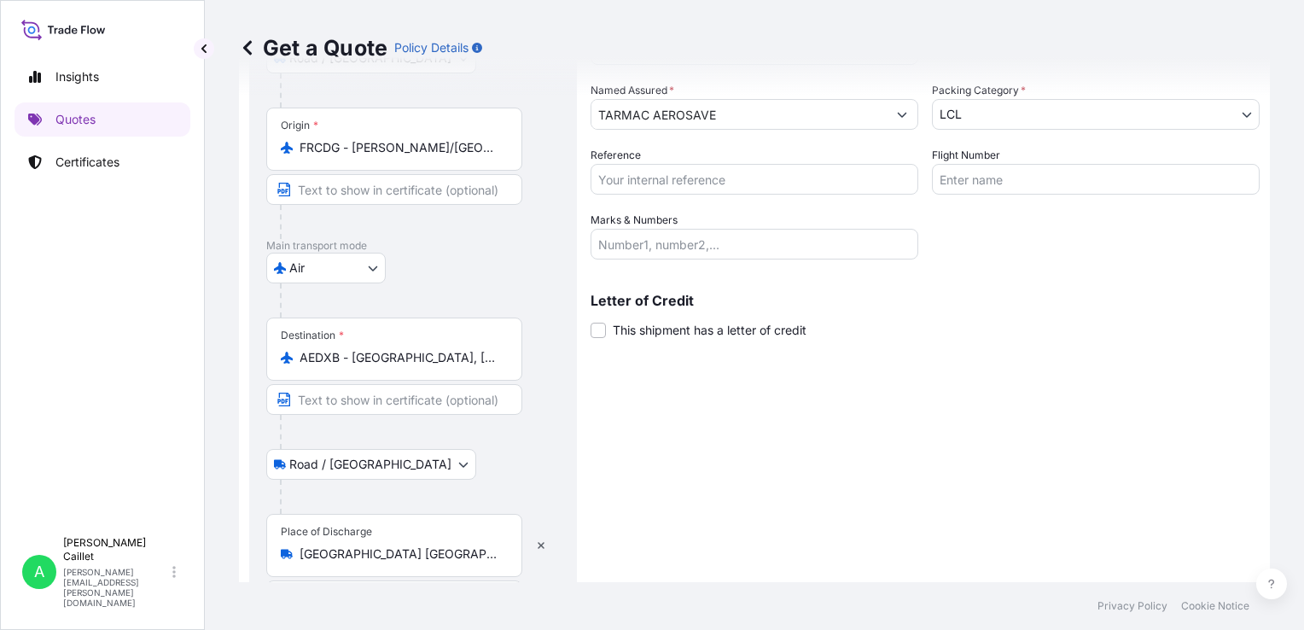
scroll to position [311, 0]
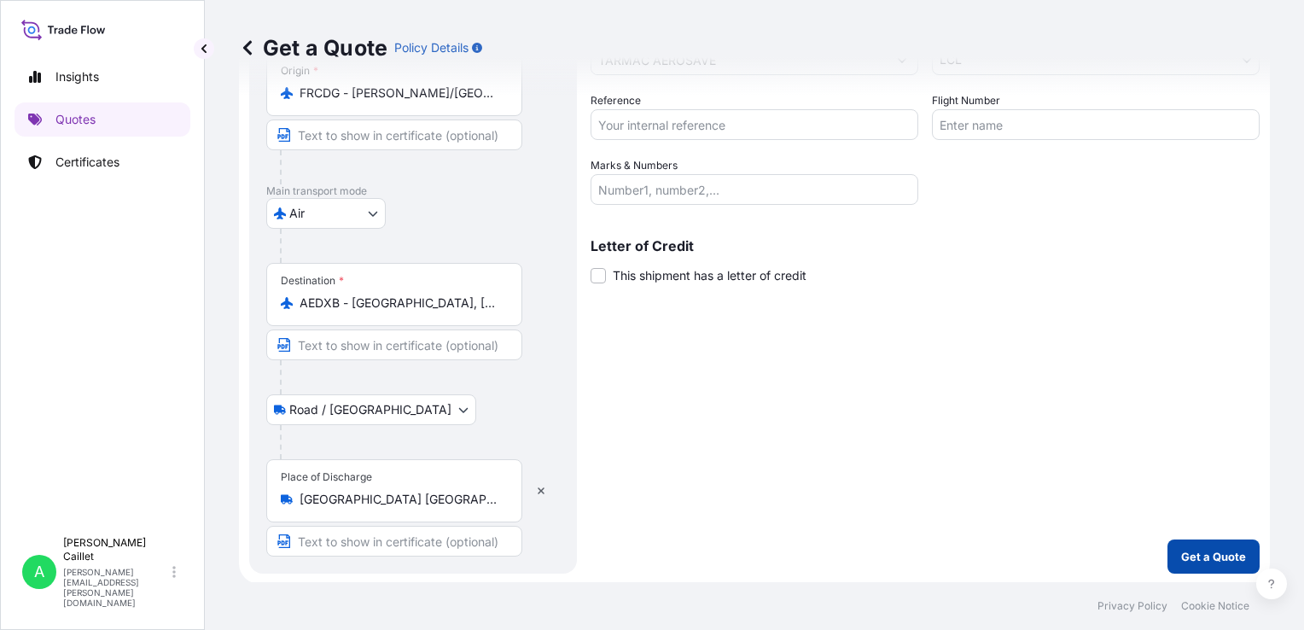
type input "209936"
click at [1181, 558] on p "Get a Quote" at bounding box center [1213, 556] width 65 height 17
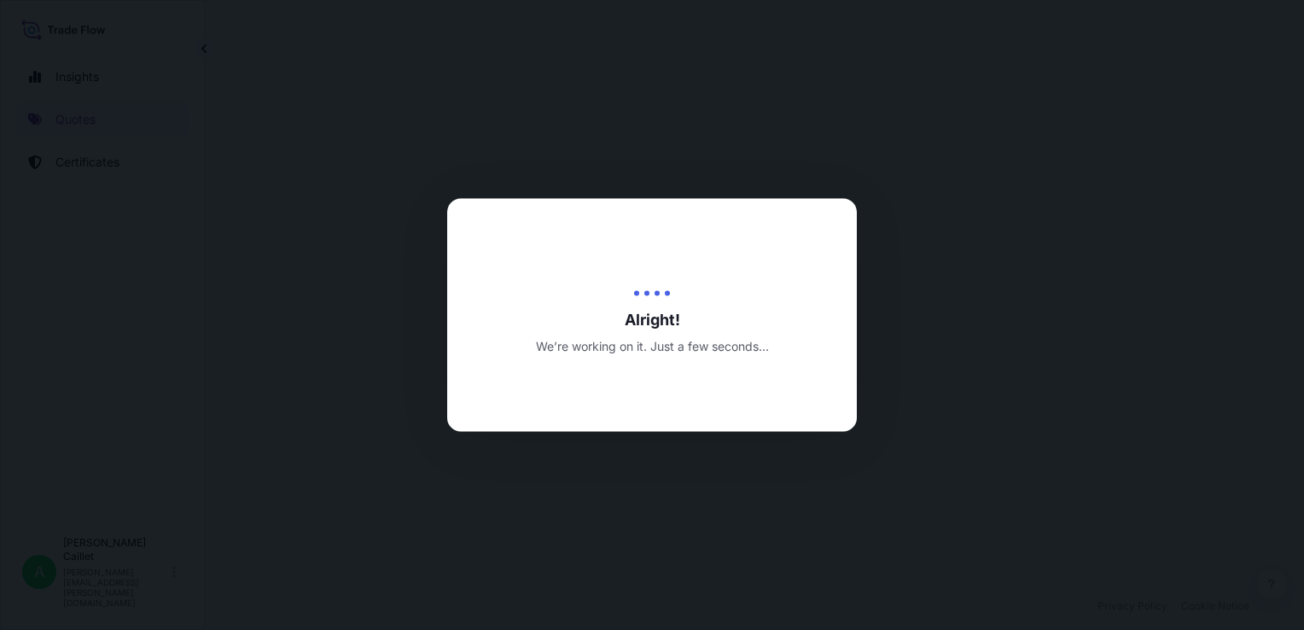
select select "Road / [GEOGRAPHIC_DATA]"
select select "Air"
select select "Road / [GEOGRAPHIC_DATA]"
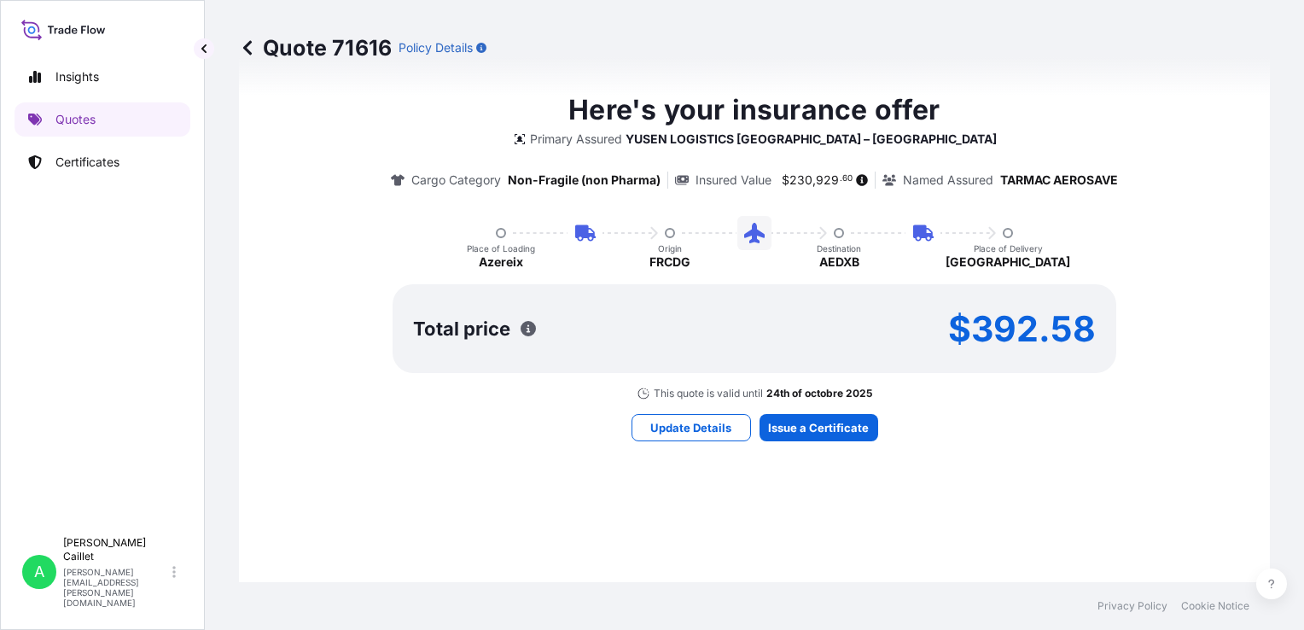
scroll to position [1244, 0]
